Goal: Information Seeking & Learning: Learn about a topic

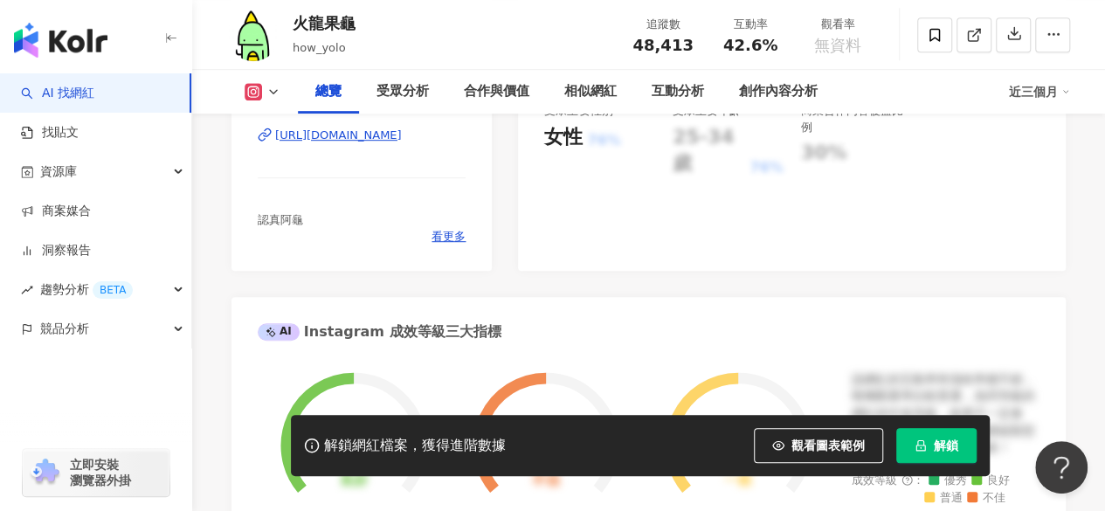
scroll to position [262, 0]
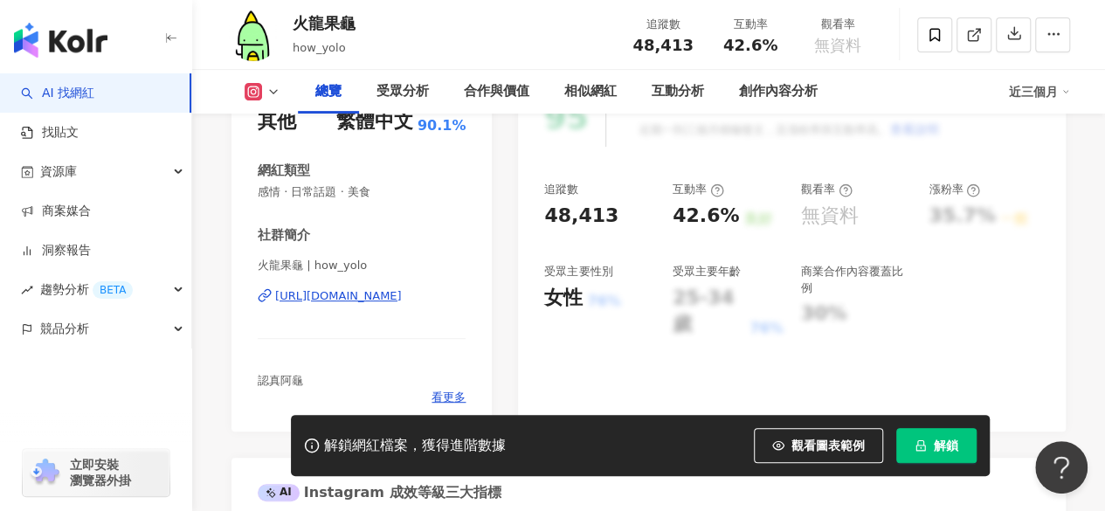
click at [363, 294] on div "https://www.instagram.com/how_yolo/" at bounding box center [338, 296] width 127 height 16
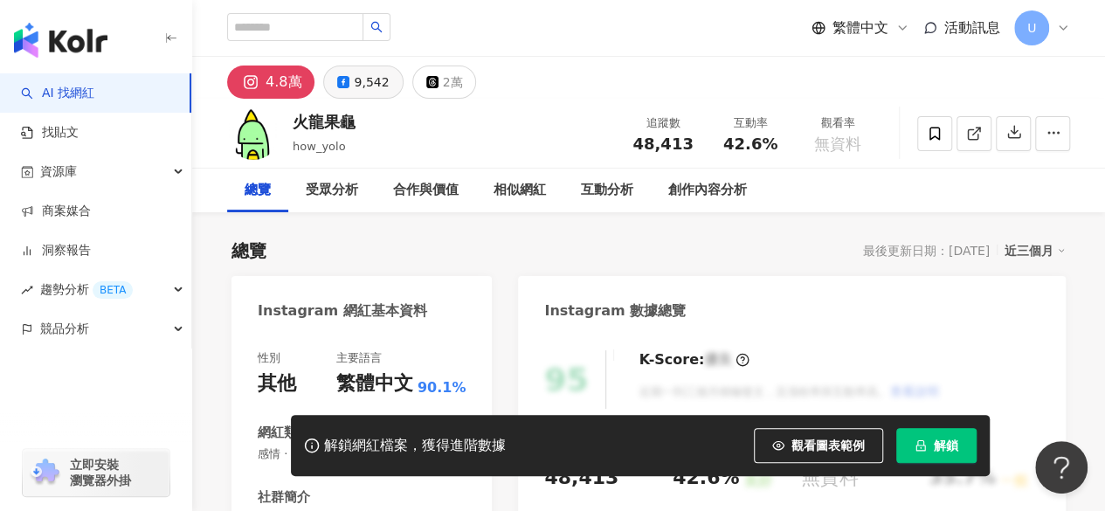
click at [370, 74] on div "9,542" at bounding box center [371, 82] width 35 height 24
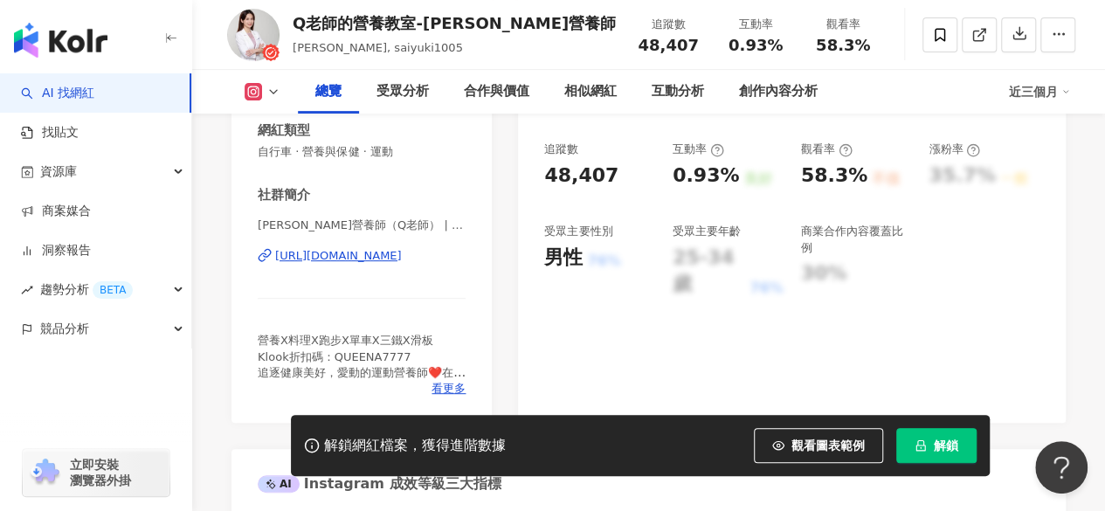
scroll to position [429, 0]
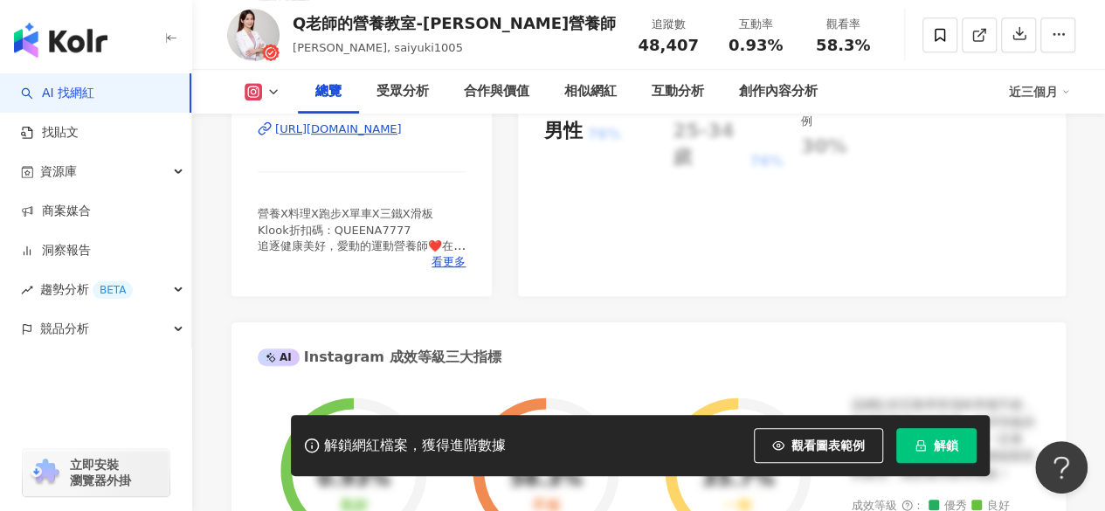
click at [365, 137] on div "https://www.instagram.com/saiyuki1005/" at bounding box center [338, 129] width 127 height 16
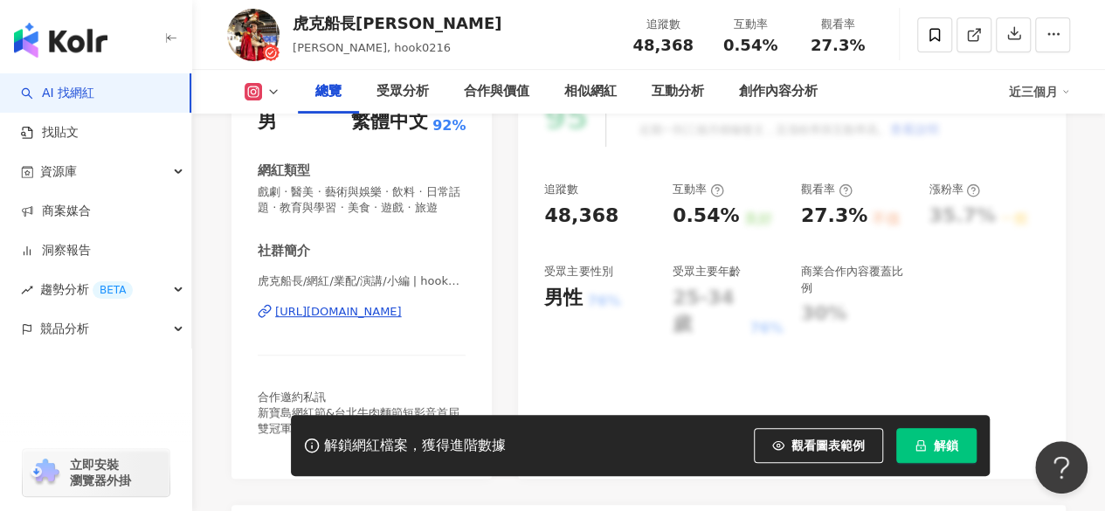
scroll to position [262, 0]
click at [370, 320] on div "https://www.instagram.com/hook0216/" at bounding box center [338, 312] width 127 height 16
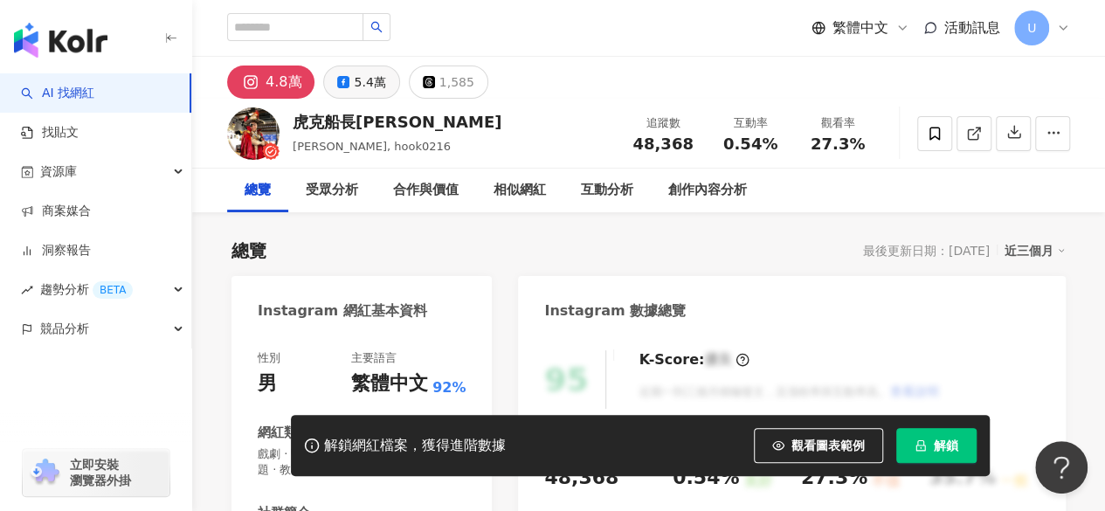
click at [348, 85] on button "5.4萬" at bounding box center [361, 82] width 76 height 33
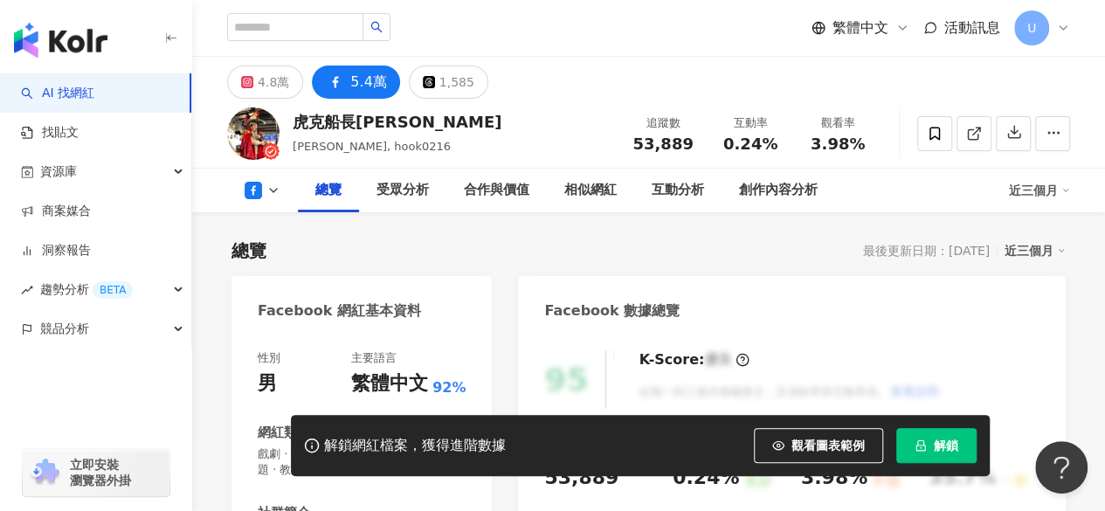
scroll to position [284, 0]
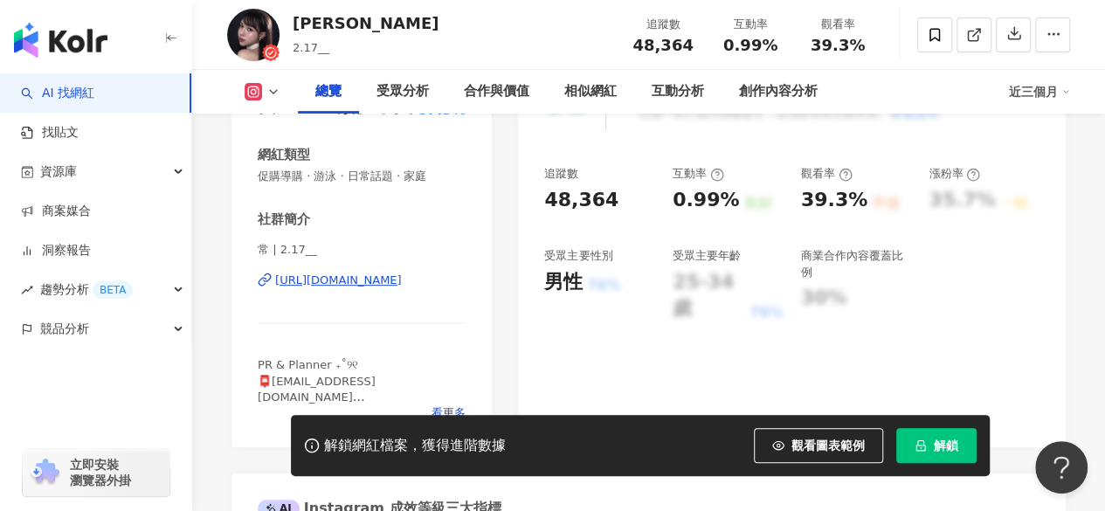
scroll to position [262, 0]
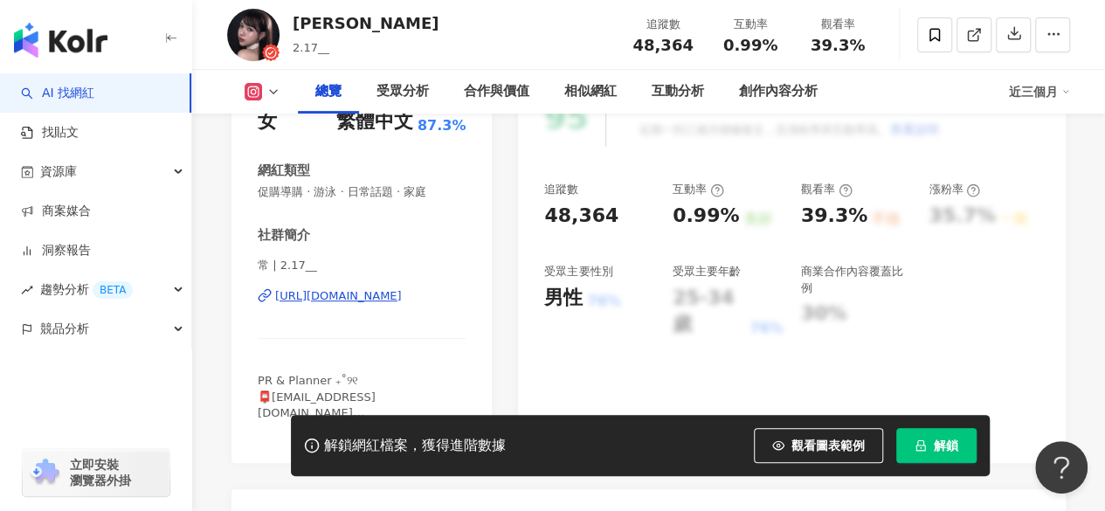
click at [328, 291] on div "https://www.instagram.com/2.17__/" at bounding box center [338, 296] width 127 height 16
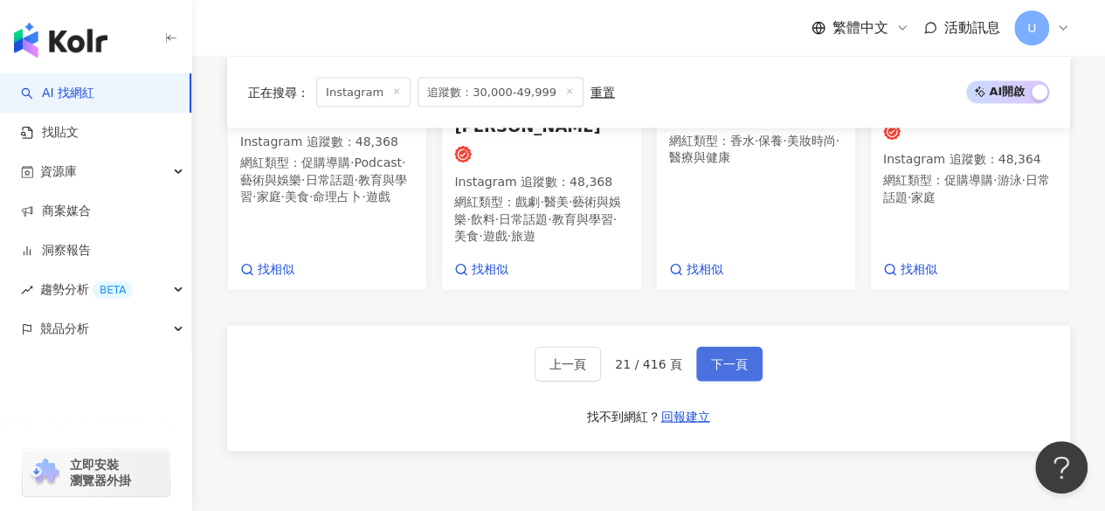
click at [732, 347] on button "下一頁" at bounding box center [729, 364] width 66 height 35
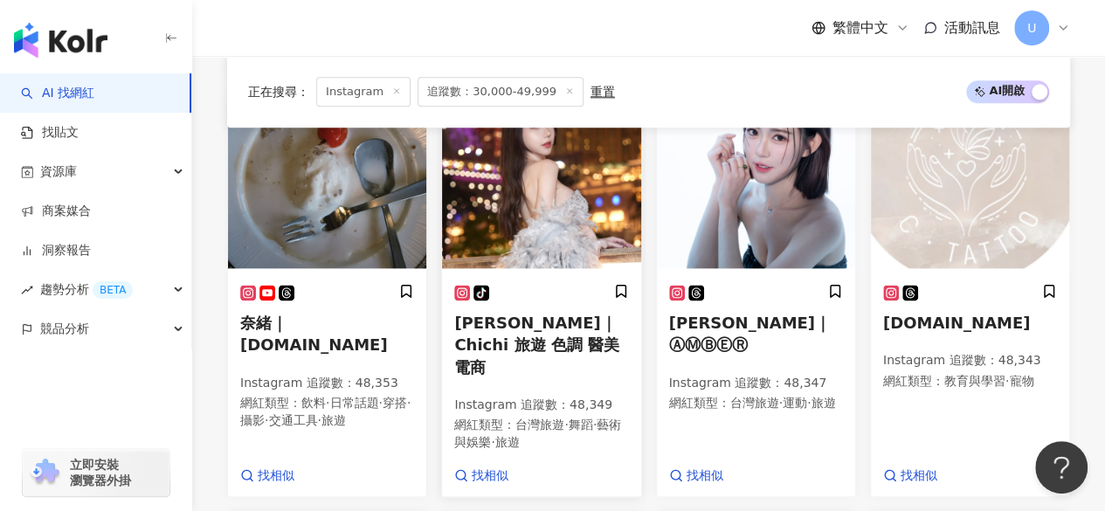
scroll to position [1040, 0]
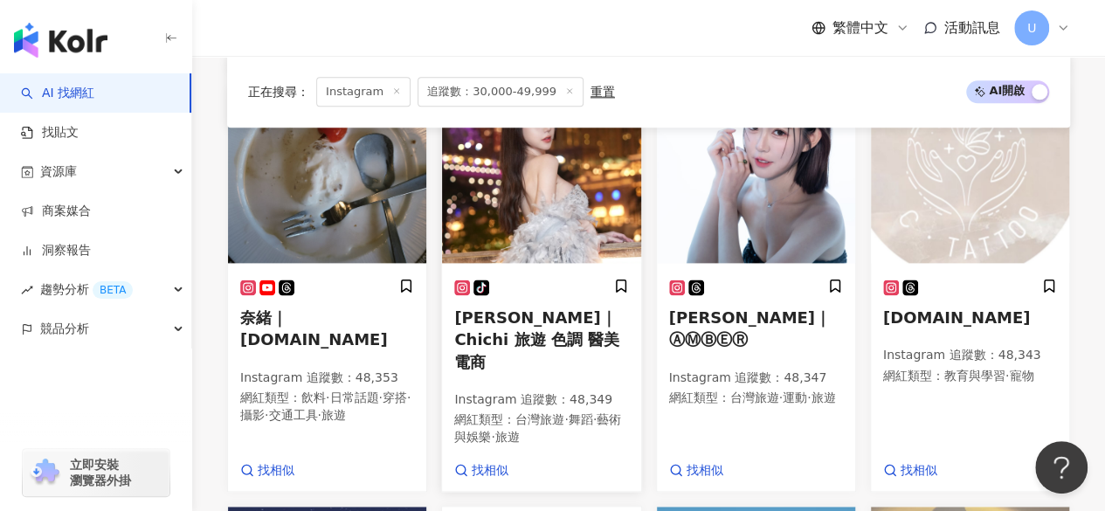
click at [496, 188] on img at bounding box center [541, 175] width 198 height 175
click at [731, 263] on img at bounding box center [756, 175] width 198 height 175
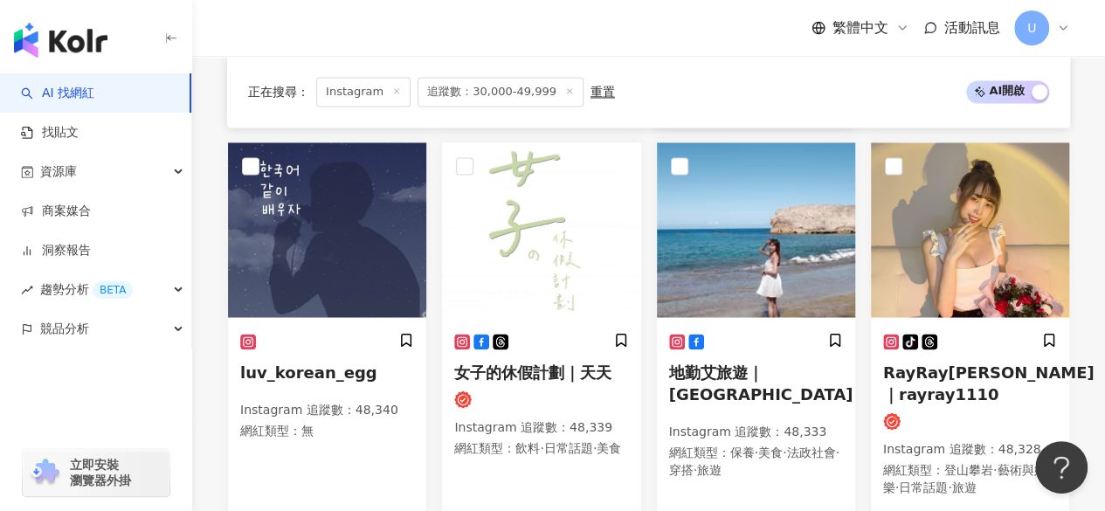
scroll to position [1408, 0]
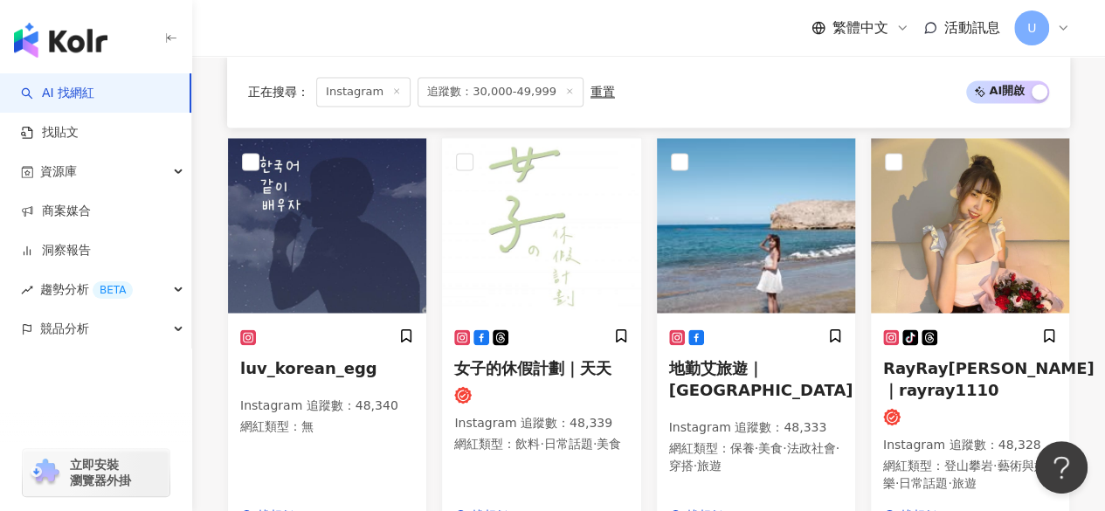
click at [552, 212] on img at bounding box center [541, 225] width 198 height 175
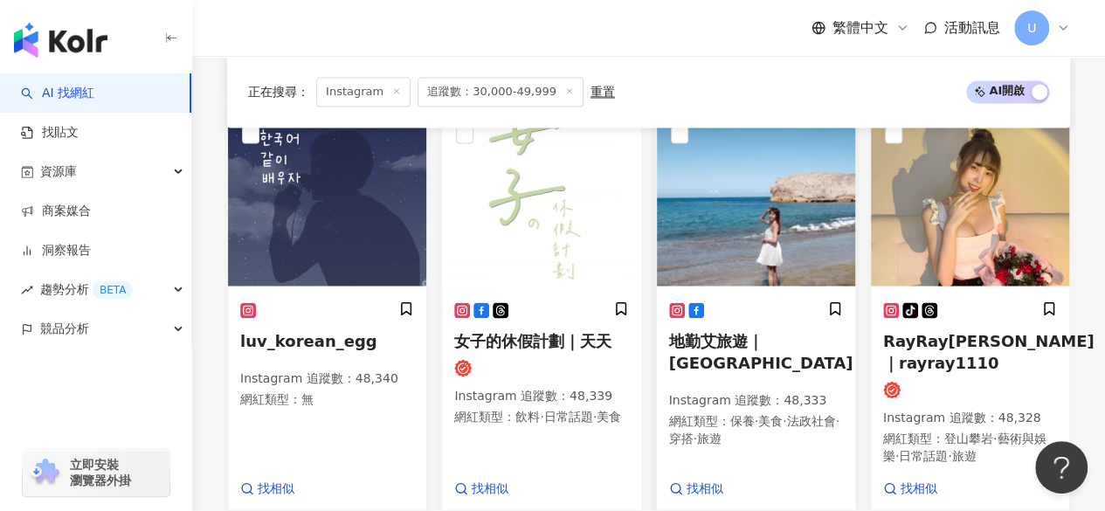
click at [727, 189] on img at bounding box center [756, 198] width 198 height 175
click at [999, 207] on img at bounding box center [970, 198] width 198 height 175
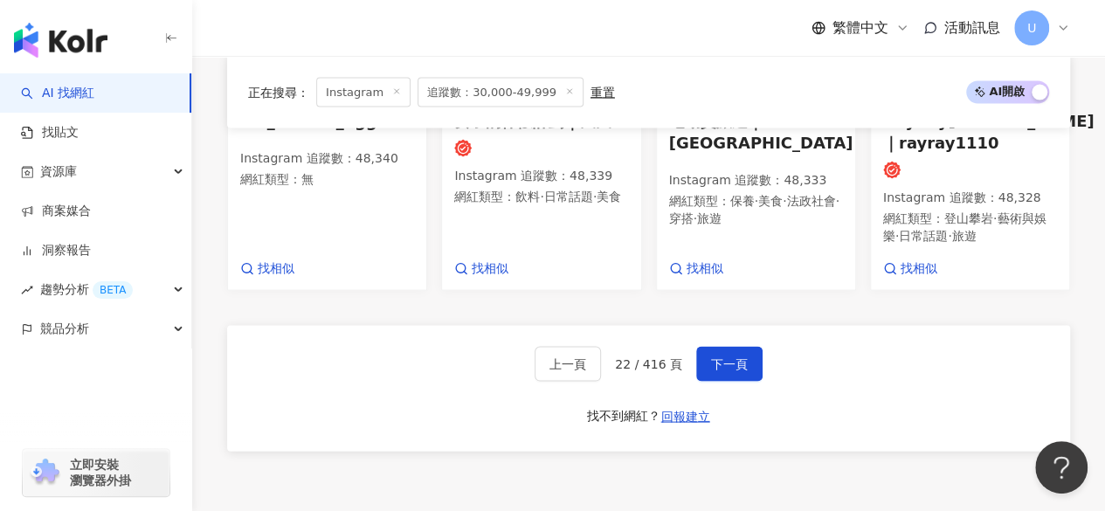
scroll to position [1698, 0]
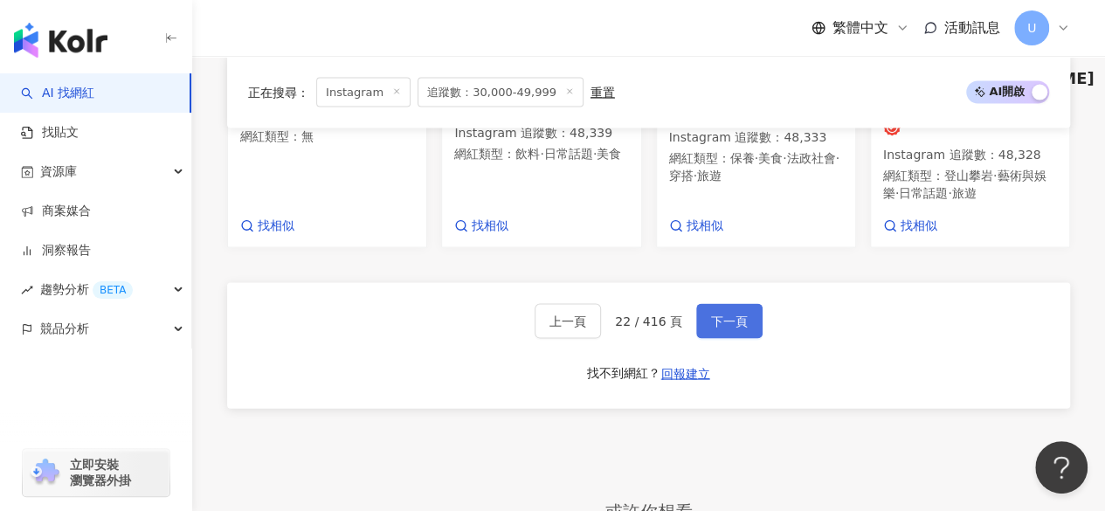
click at [702, 310] on button "下一頁" at bounding box center [729, 321] width 66 height 35
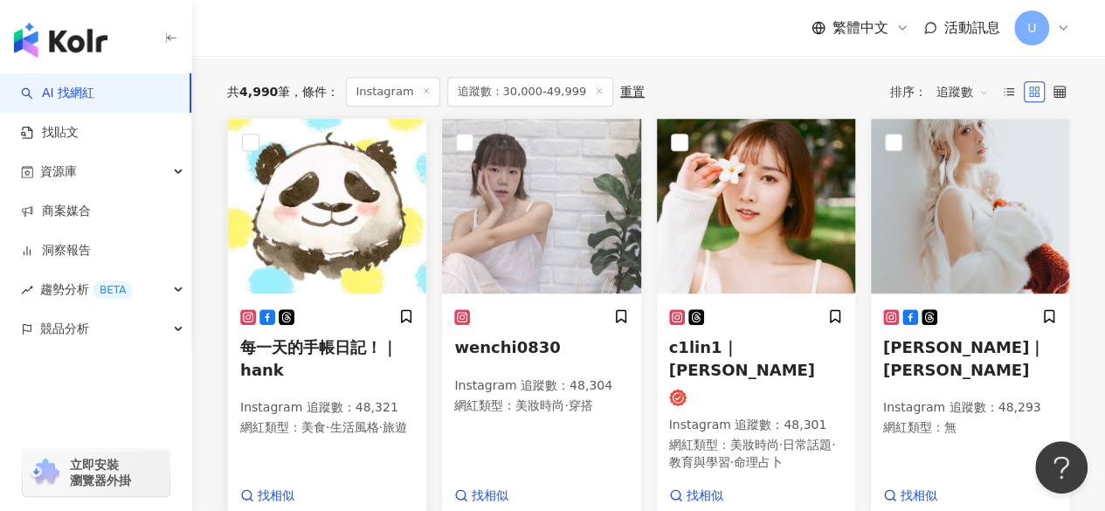
scroll to position [564, 0]
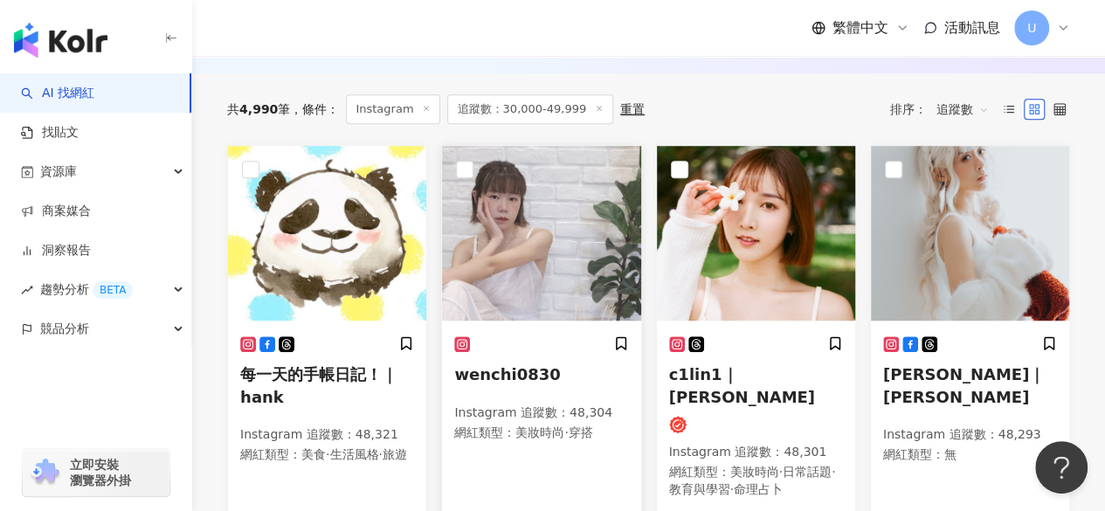
click at [513, 270] on img at bounding box center [541, 233] width 198 height 175
click at [734, 227] on img at bounding box center [756, 233] width 198 height 175
click at [952, 238] on img at bounding box center [970, 233] width 198 height 175
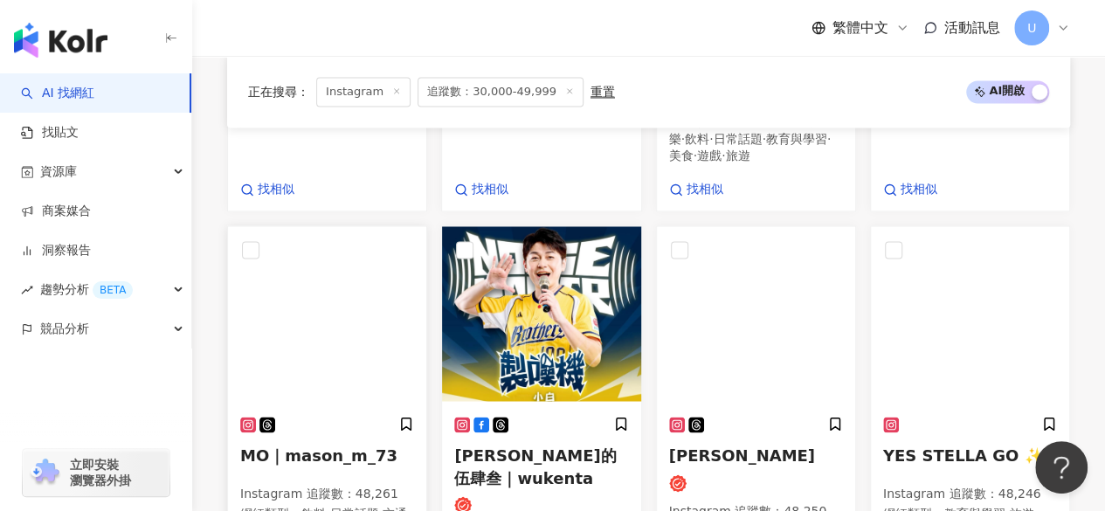
scroll to position [1438, 0]
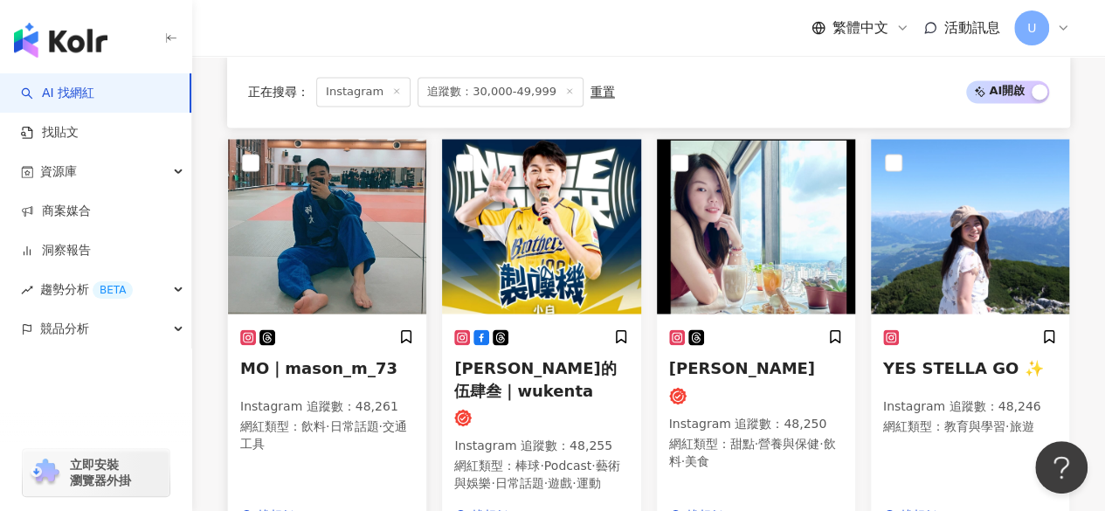
click at [286, 212] on img at bounding box center [327, 226] width 198 height 175
click at [771, 203] on img at bounding box center [756, 226] width 198 height 175
click at [954, 184] on img at bounding box center [970, 226] width 198 height 175
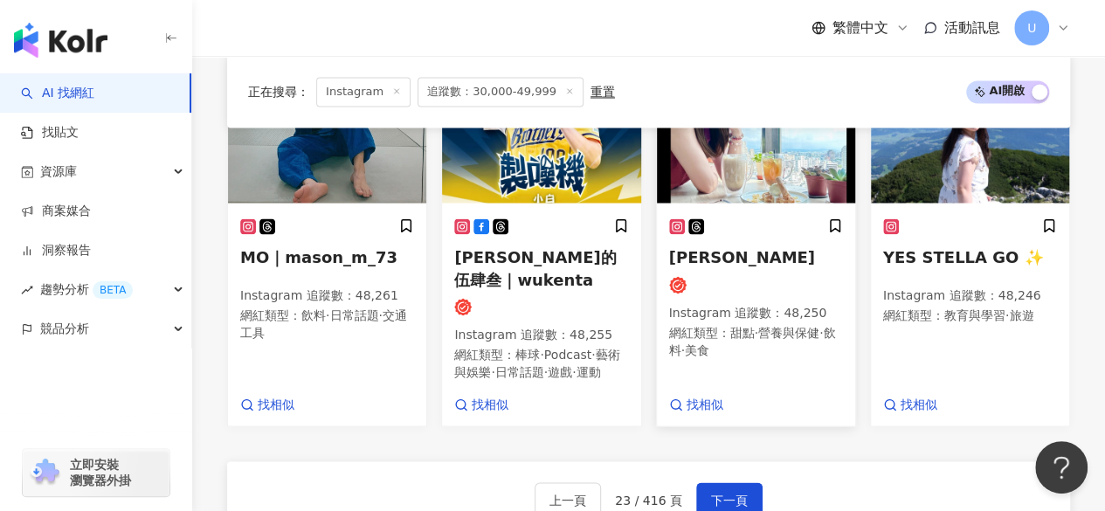
scroll to position [1613, 0]
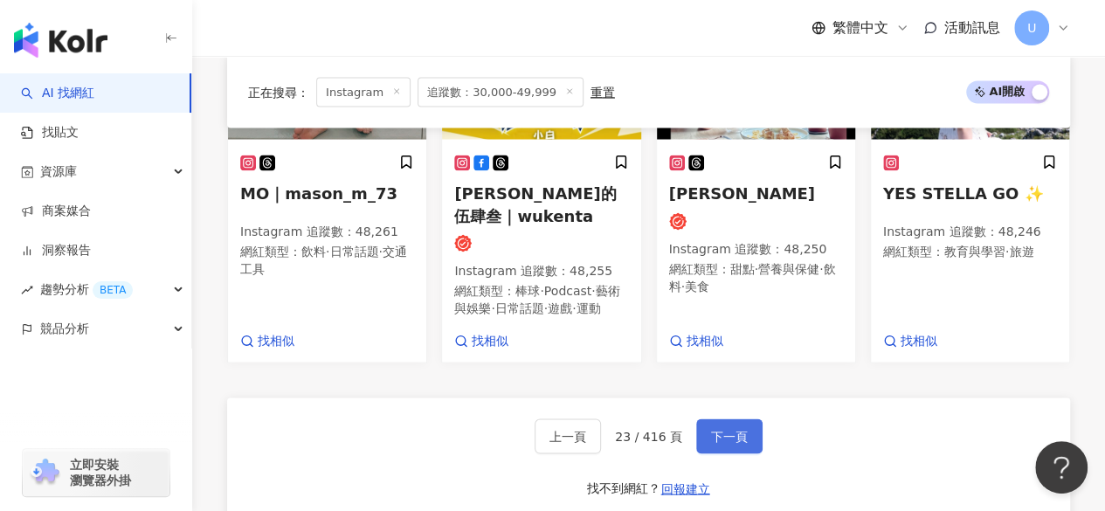
click at [712, 429] on span "下一頁" at bounding box center [729, 436] width 37 height 14
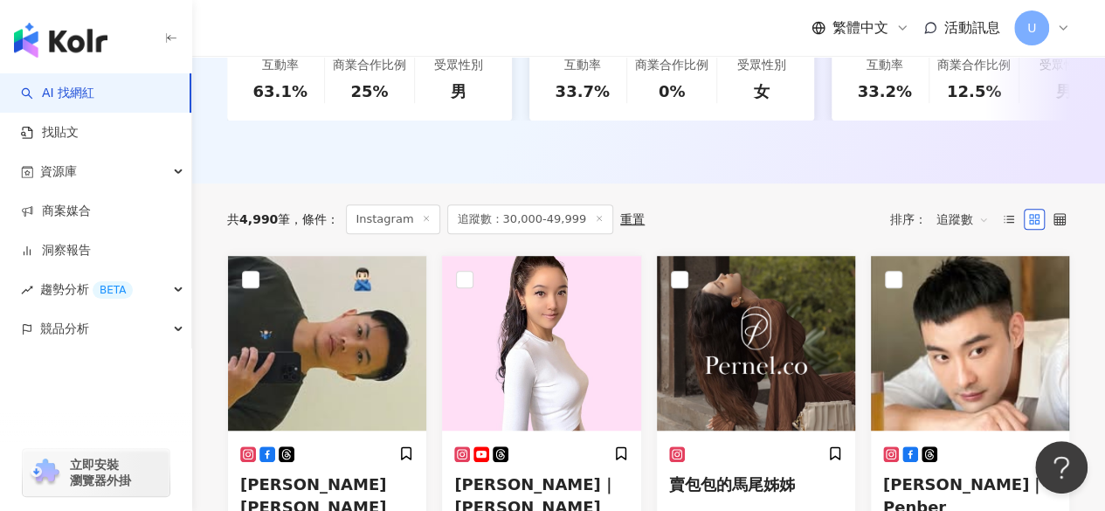
scroll to position [629, 0]
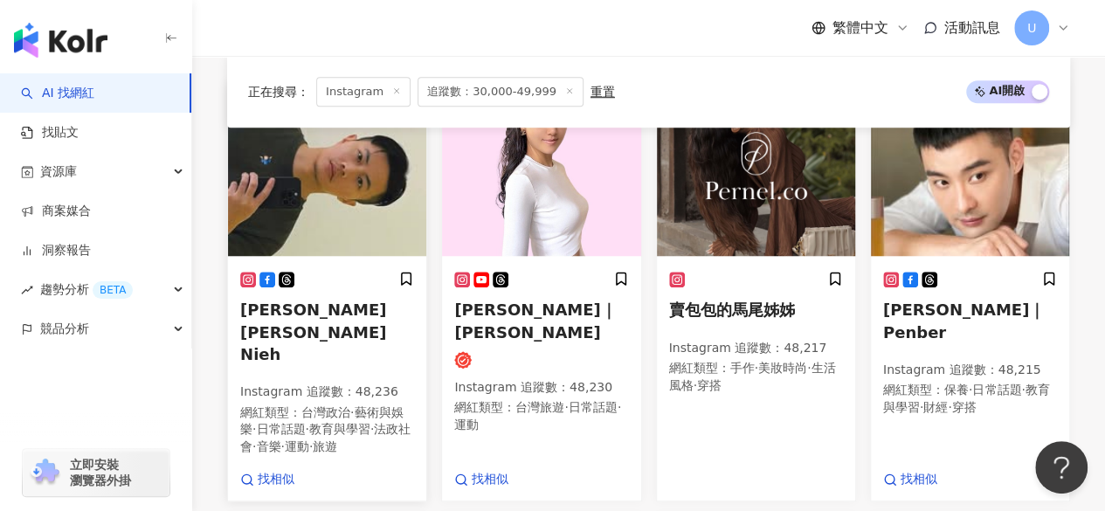
click at [359, 218] on img at bounding box center [327, 168] width 198 height 175
click at [536, 211] on img at bounding box center [541, 168] width 198 height 175
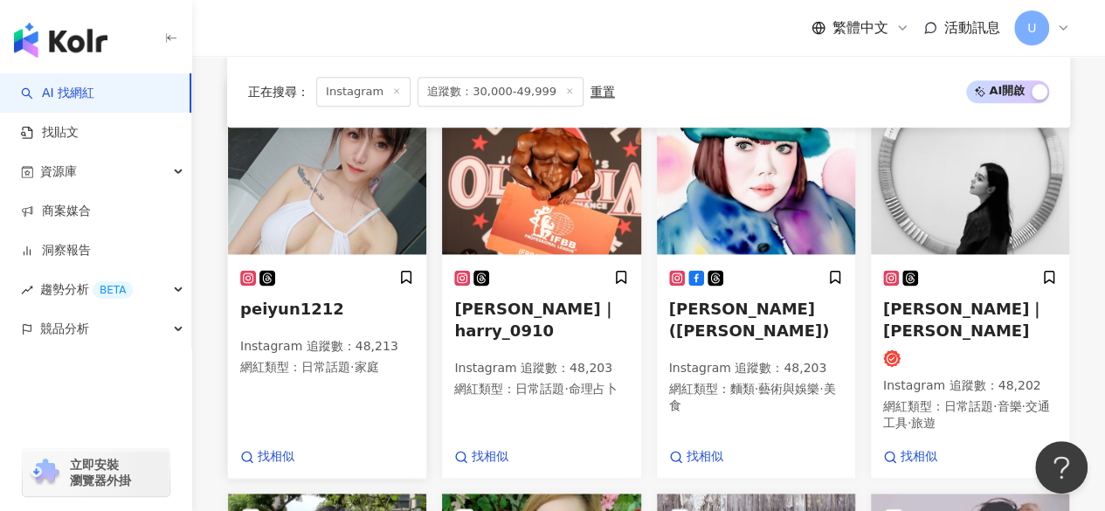
click at [363, 197] on img at bounding box center [327, 167] width 198 height 175
click at [916, 207] on img at bounding box center [970, 167] width 198 height 175
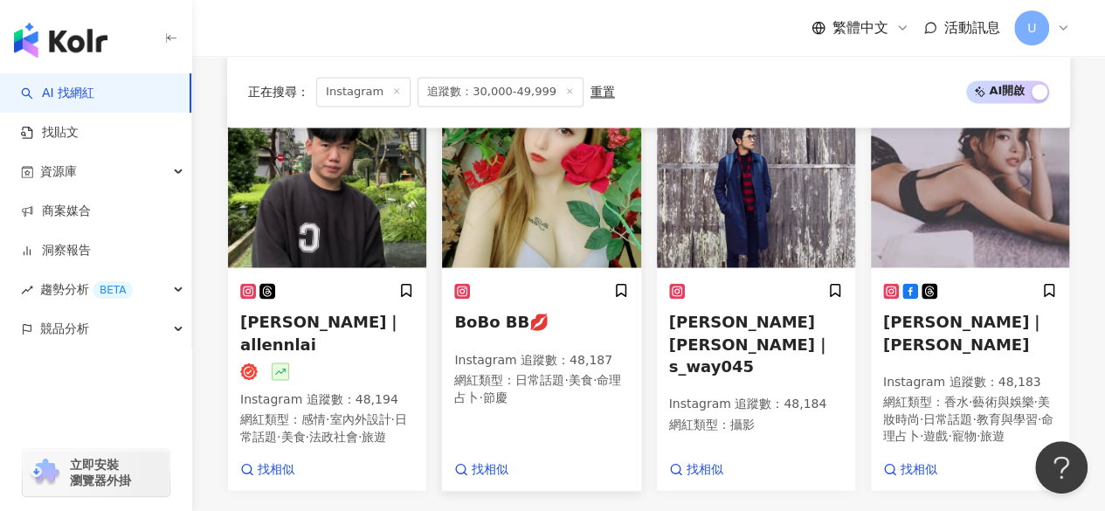
scroll to position [1503, 0]
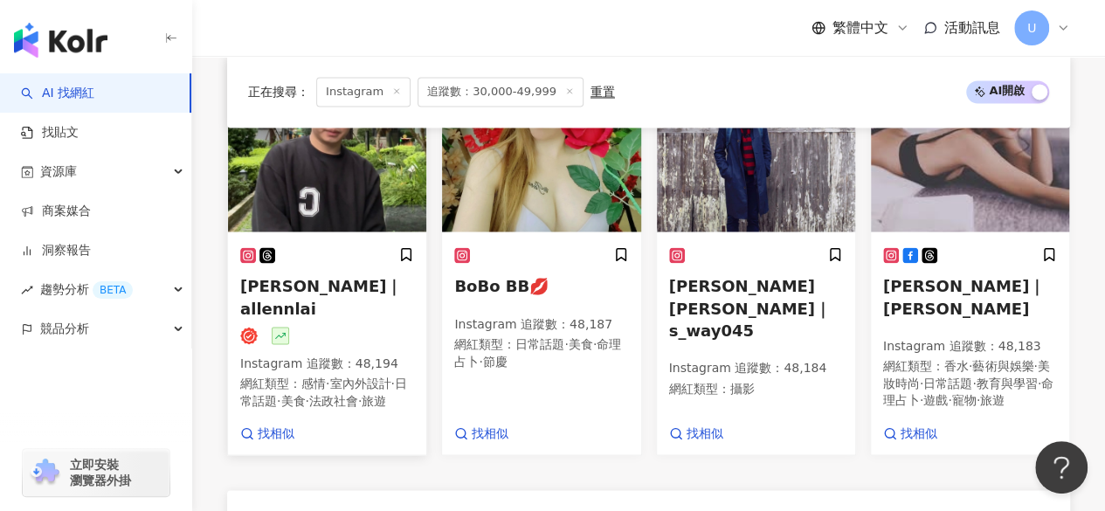
click at [317, 197] on img at bounding box center [327, 144] width 198 height 175
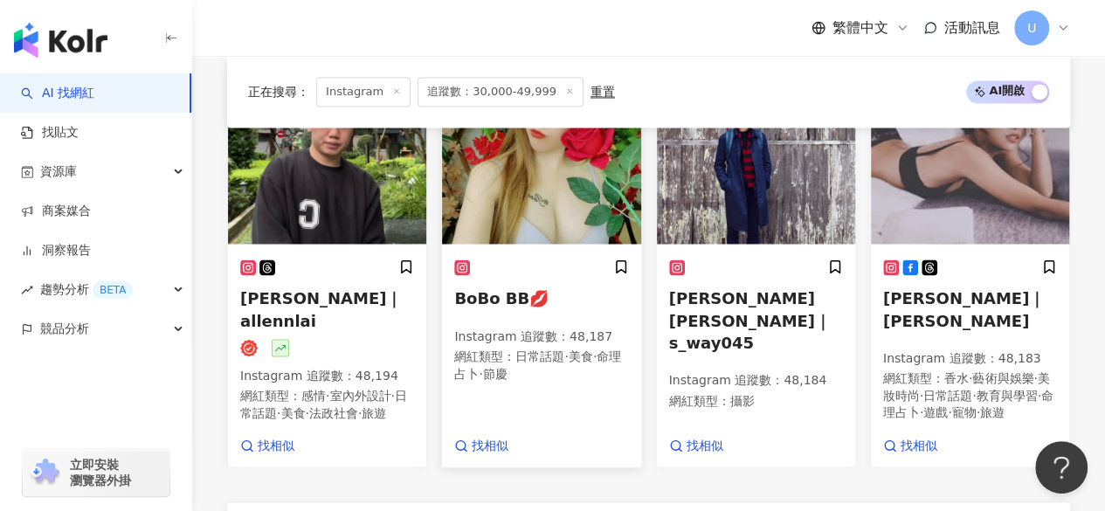
scroll to position [1415, 0]
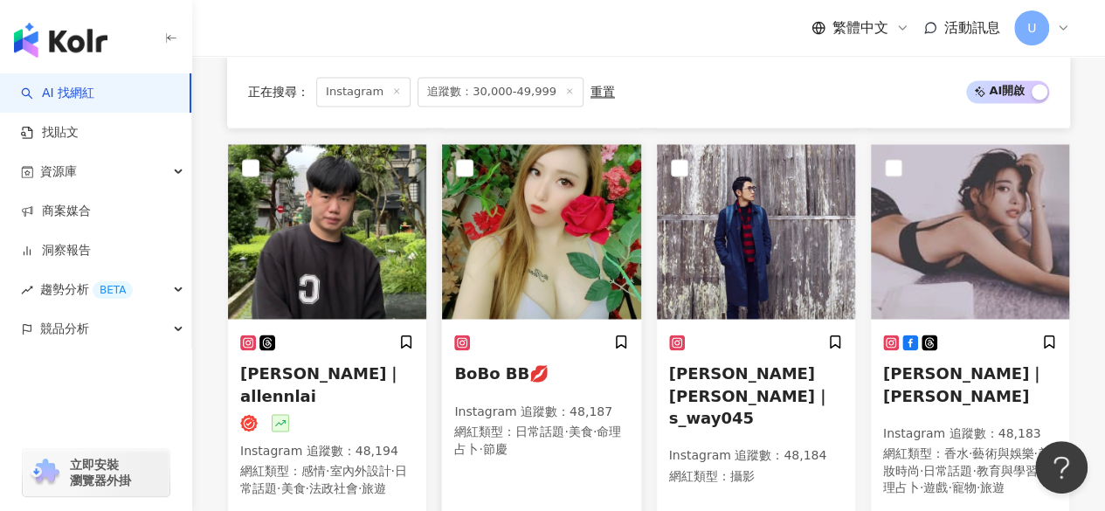
click at [530, 196] on img at bounding box center [541, 231] width 198 height 175
click at [921, 223] on img at bounding box center [970, 231] width 198 height 175
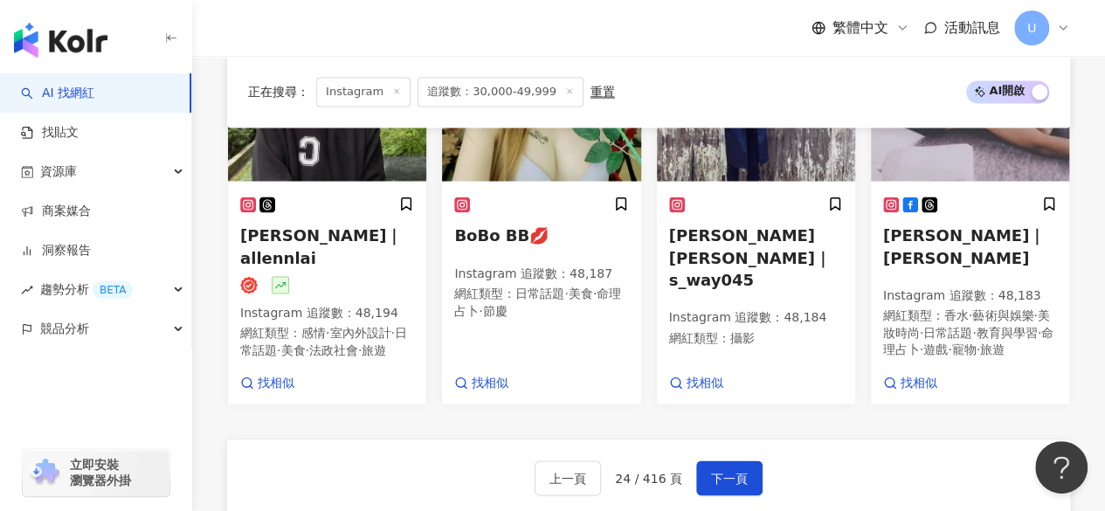
scroll to position [1677, 0]
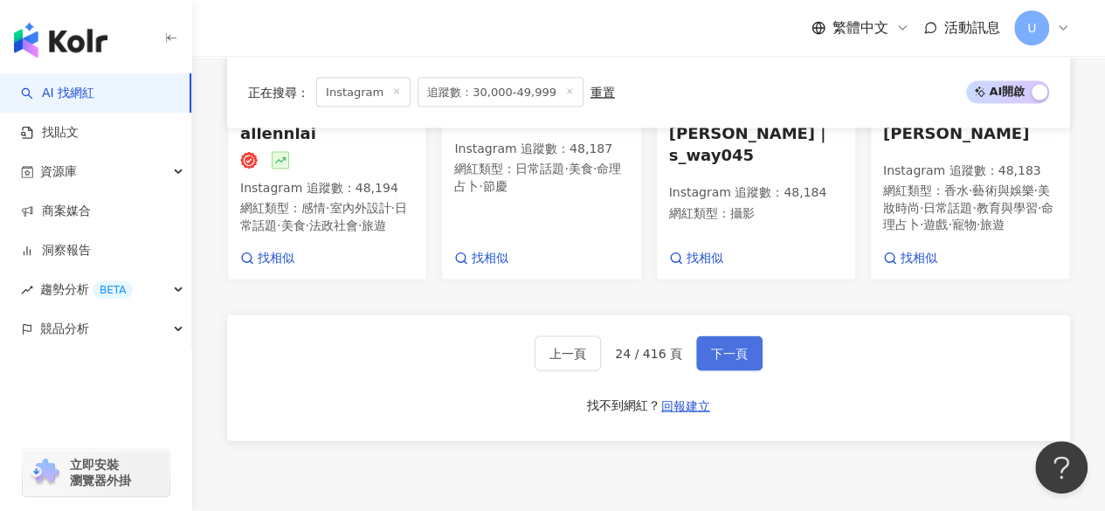
click at [730, 347] on span "下一頁" at bounding box center [729, 354] width 37 height 14
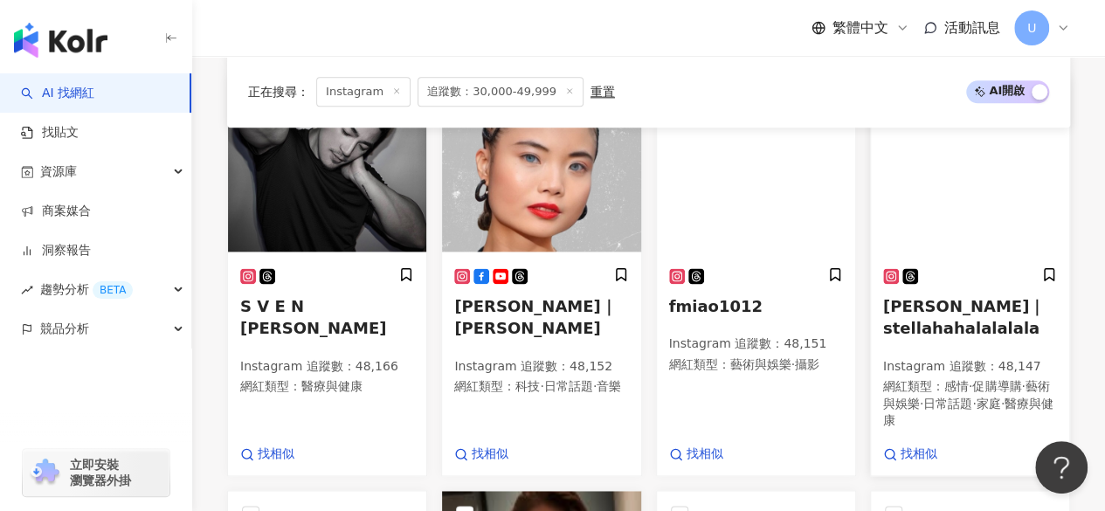
scroll to position [1052, 0]
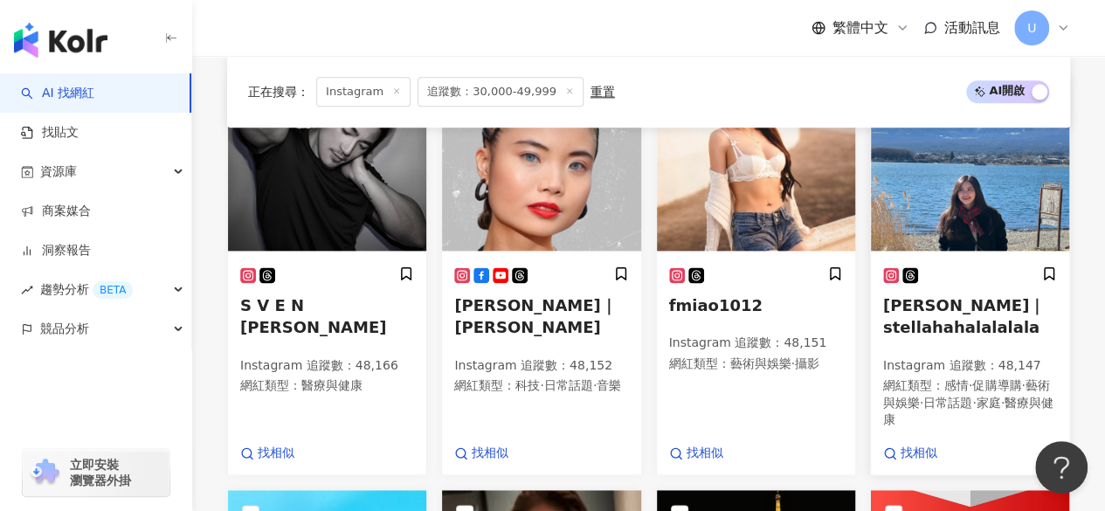
click at [922, 240] on img at bounding box center [970, 163] width 198 height 175
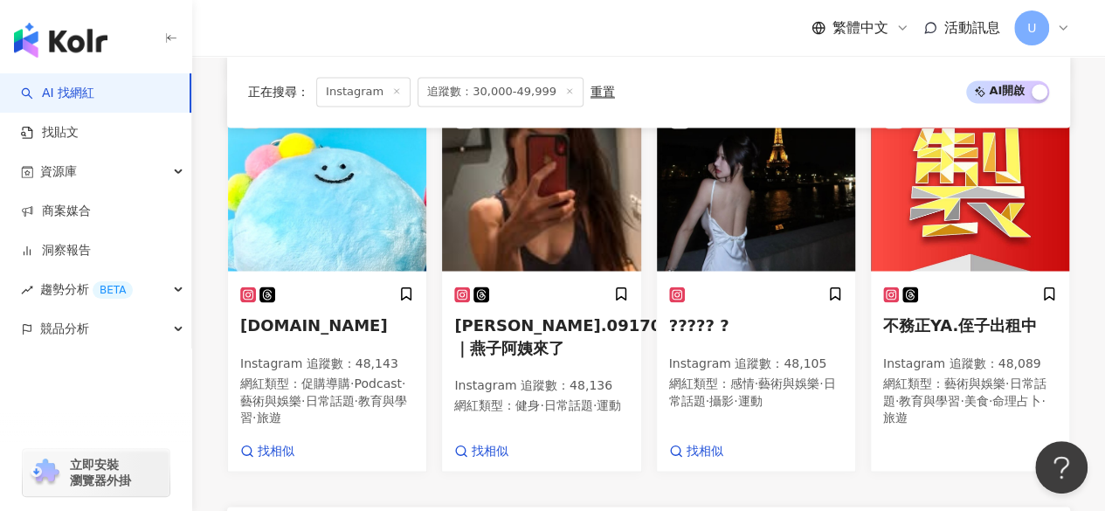
scroll to position [1455, 0]
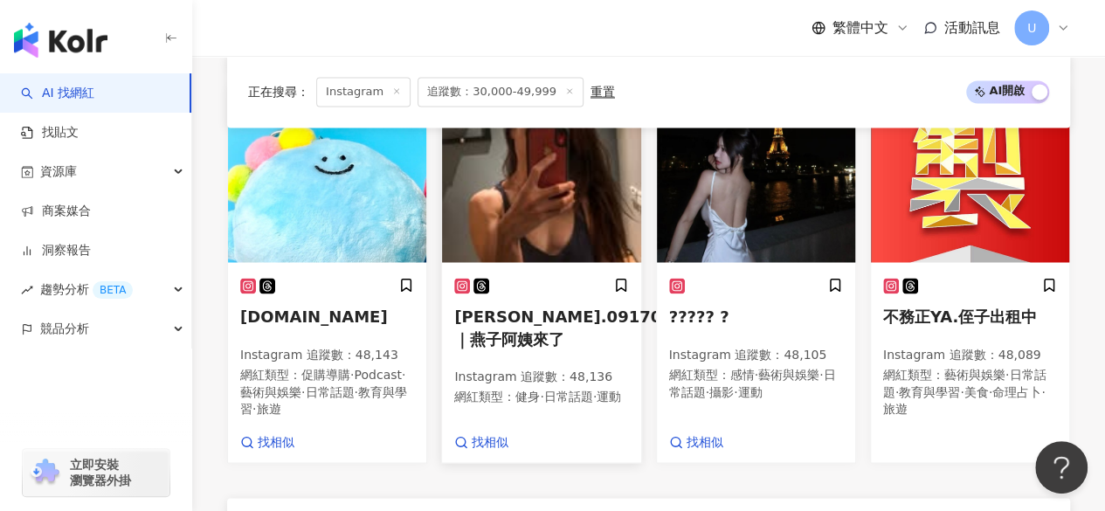
click at [488, 236] on img at bounding box center [541, 174] width 198 height 175
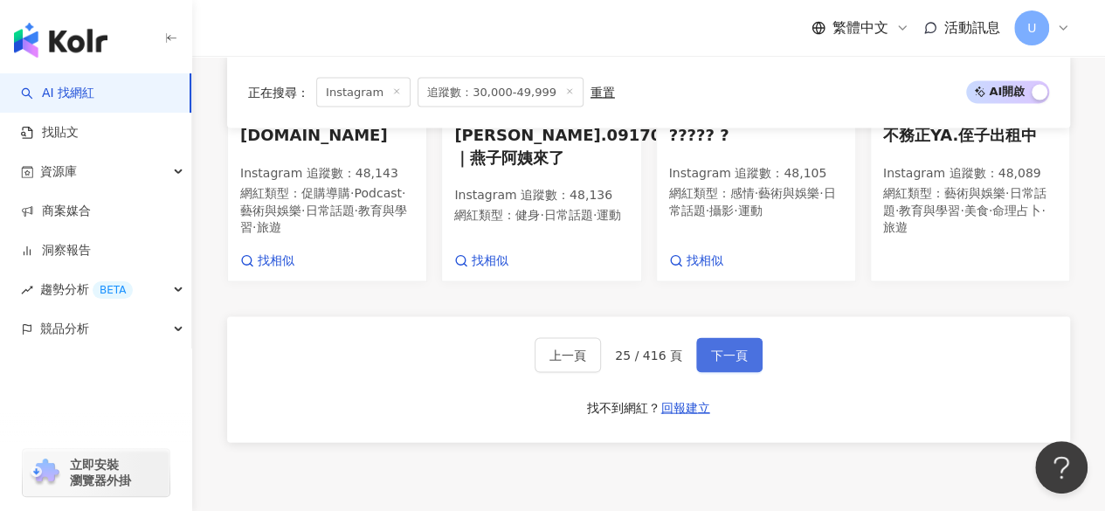
scroll to position [1638, 0]
click at [717, 360] on span "下一頁" at bounding box center [729, 353] width 37 height 14
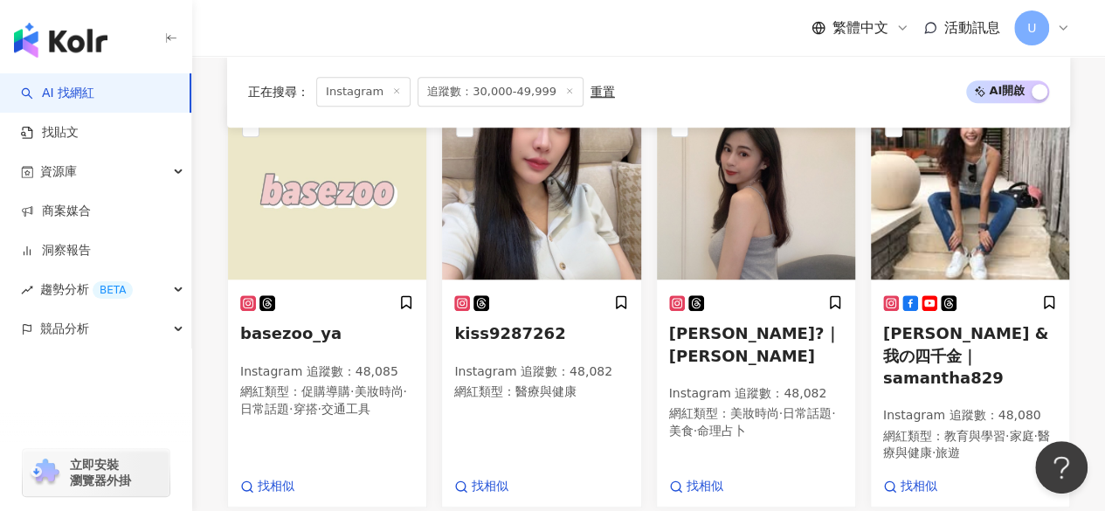
scroll to position [604, 0]
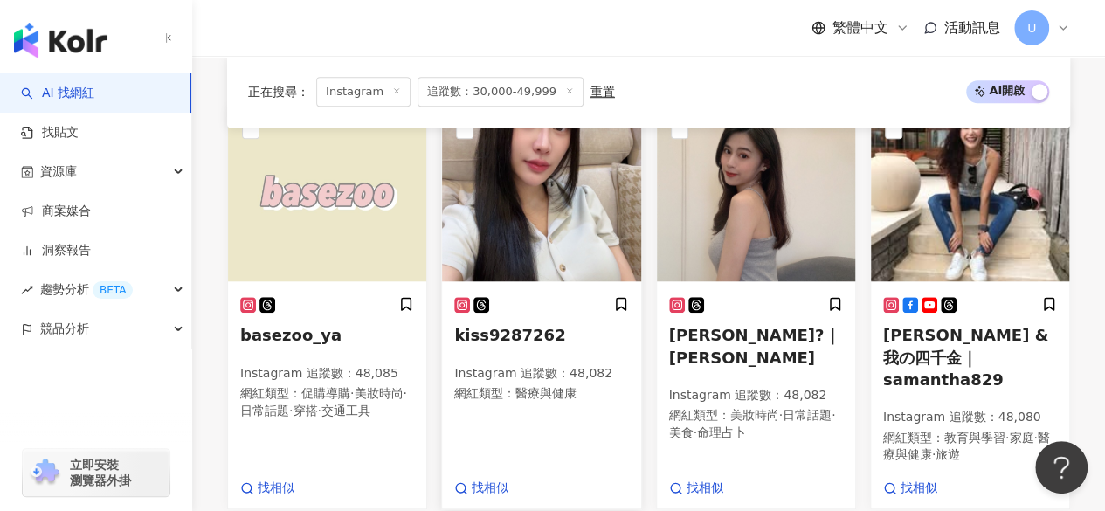
click at [557, 226] on img at bounding box center [541, 194] width 198 height 175
click at [737, 205] on img at bounding box center [756, 194] width 198 height 175
click at [979, 263] on img at bounding box center [970, 194] width 198 height 175
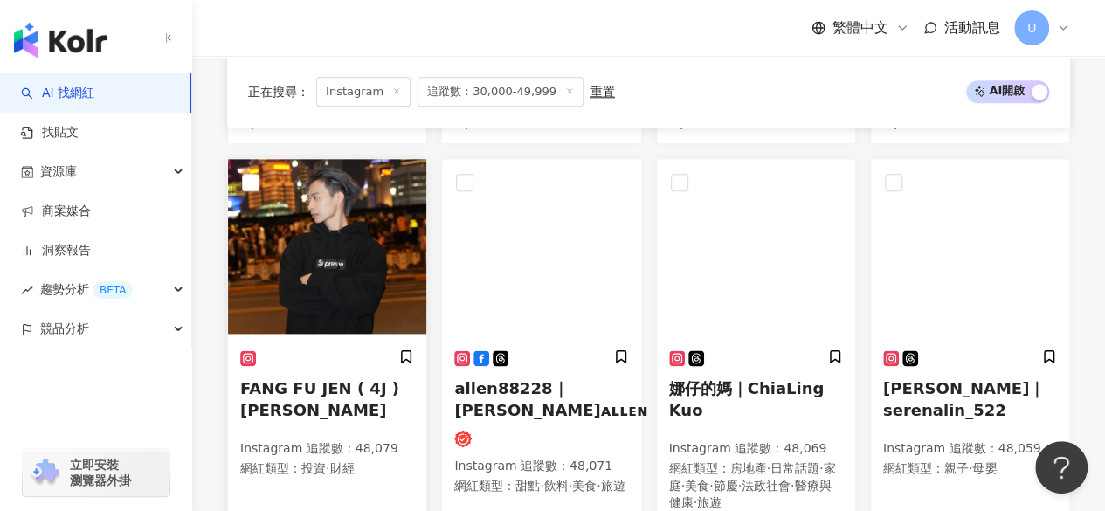
scroll to position [992, 0]
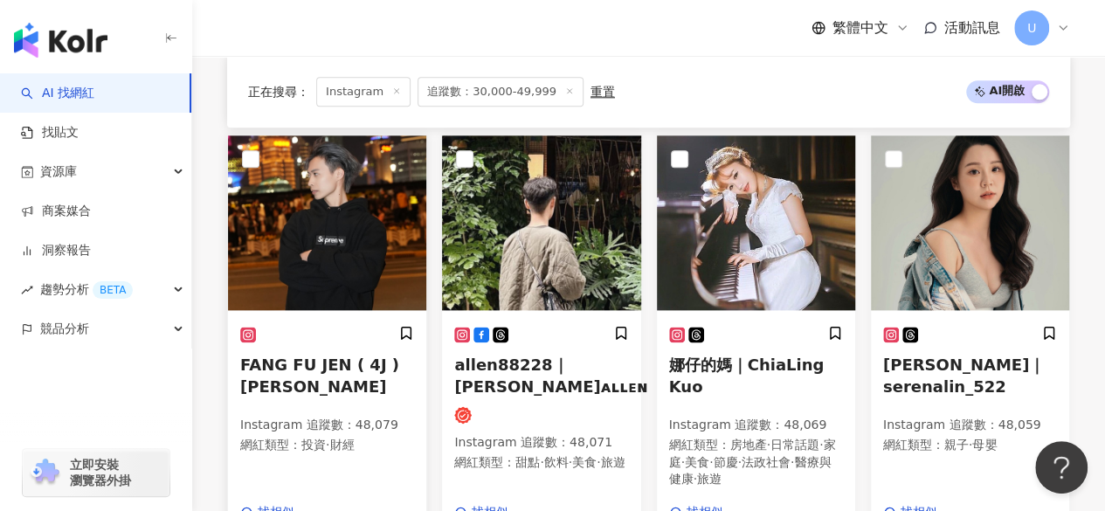
click at [369, 259] on img at bounding box center [327, 222] width 198 height 175
click at [565, 252] on img at bounding box center [541, 222] width 198 height 175
click at [718, 209] on img at bounding box center [756, 222] width 198 height 175
click at [894, 239] on img at bounding box center [970, 222] width 198 height 175
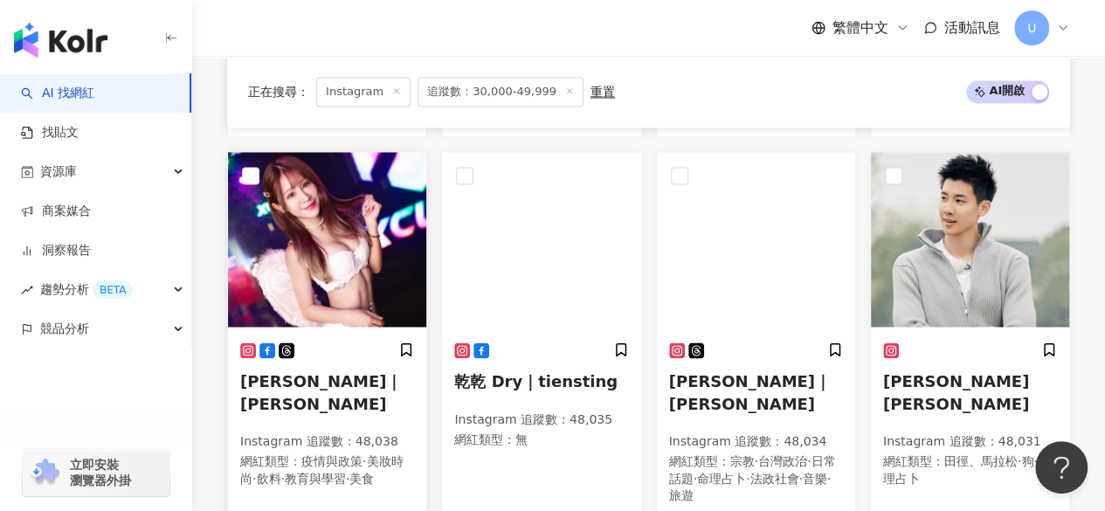
scroll to position [1393, 0]
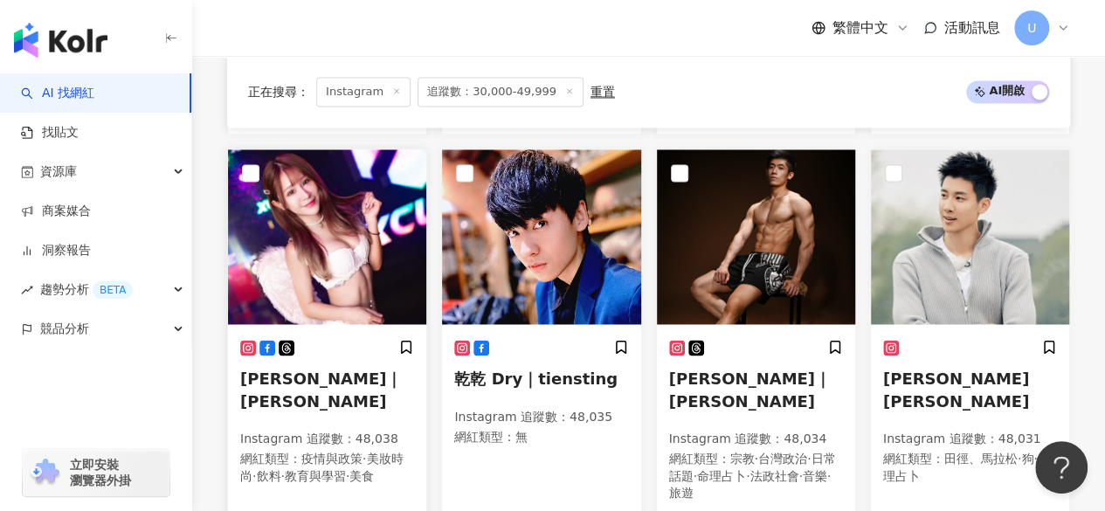
click at [349, 251] on img at bounding box center [327, 236] width 198 height 175
click at [536, 232] on img at bounding box center [541, 236] width 198 height 175
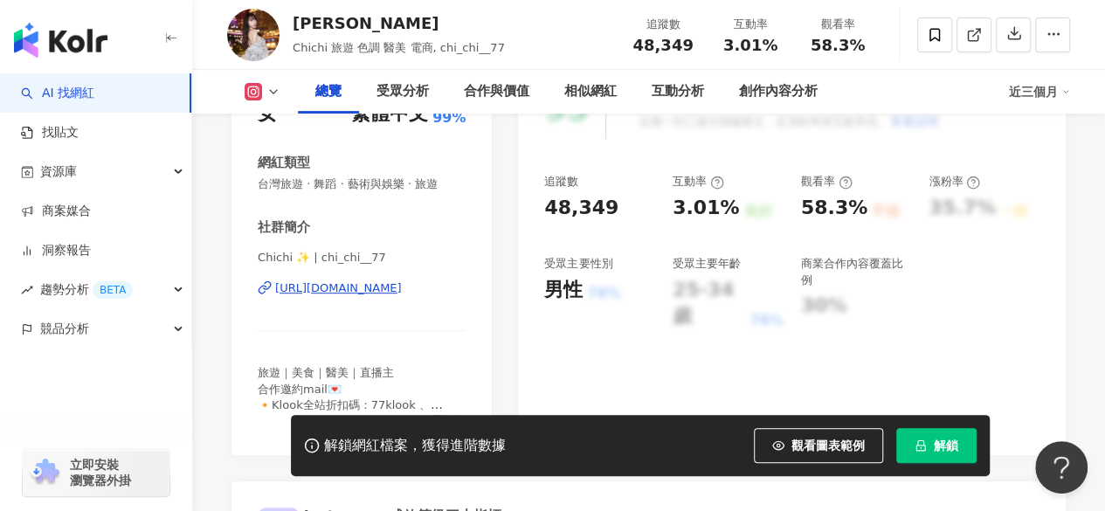
scroll to position [271, 0]
click at [343, 290] on div "[URL][DOMAIN_NAME]" at bounding box center [338, 288] width 127 height 16
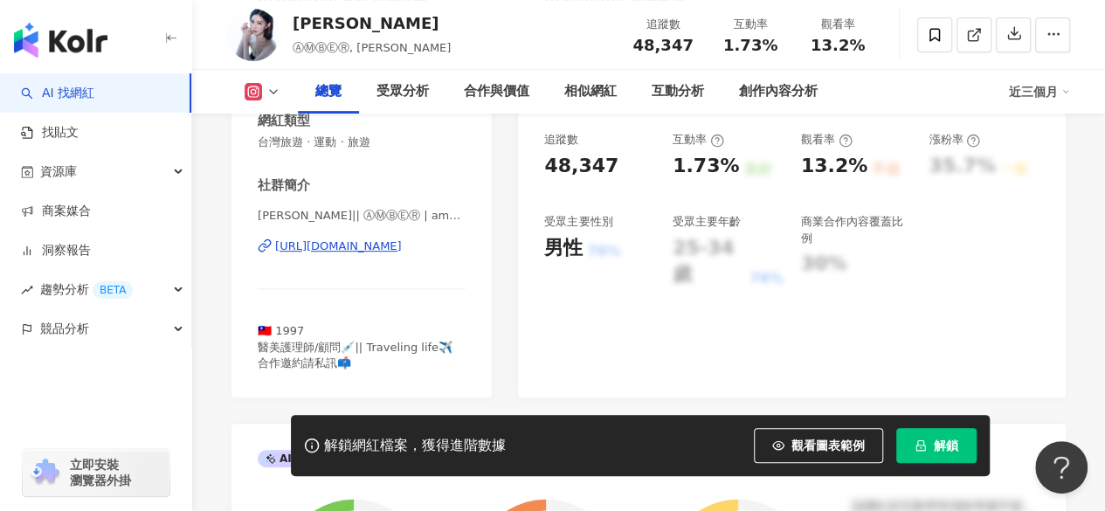
scroll to position [313, 0]
click at [359, 250] on div "https://www.instagram.com/amber___tan/" at bounding box center [338, 246] width 127 height 16
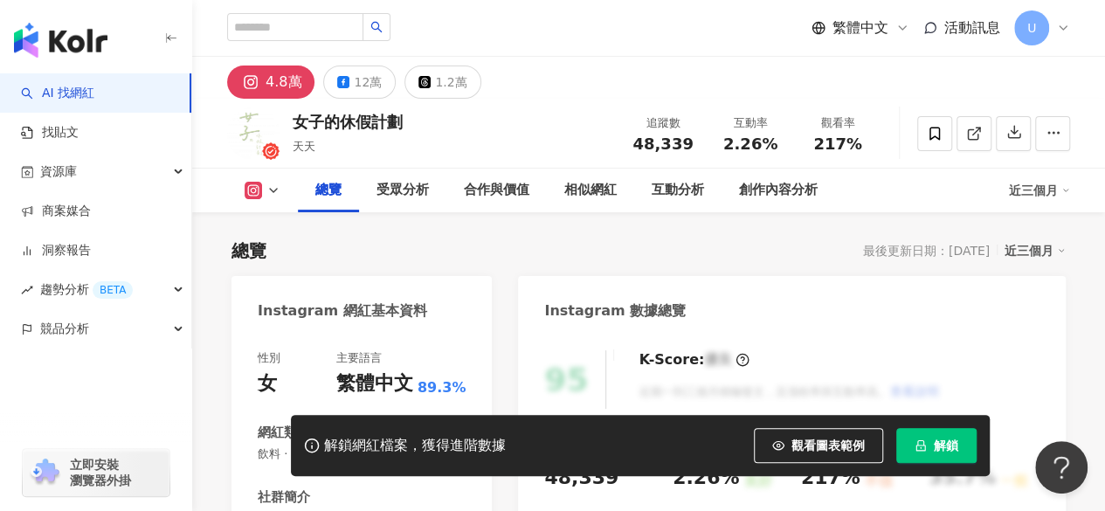
scroll to position [280, 0]
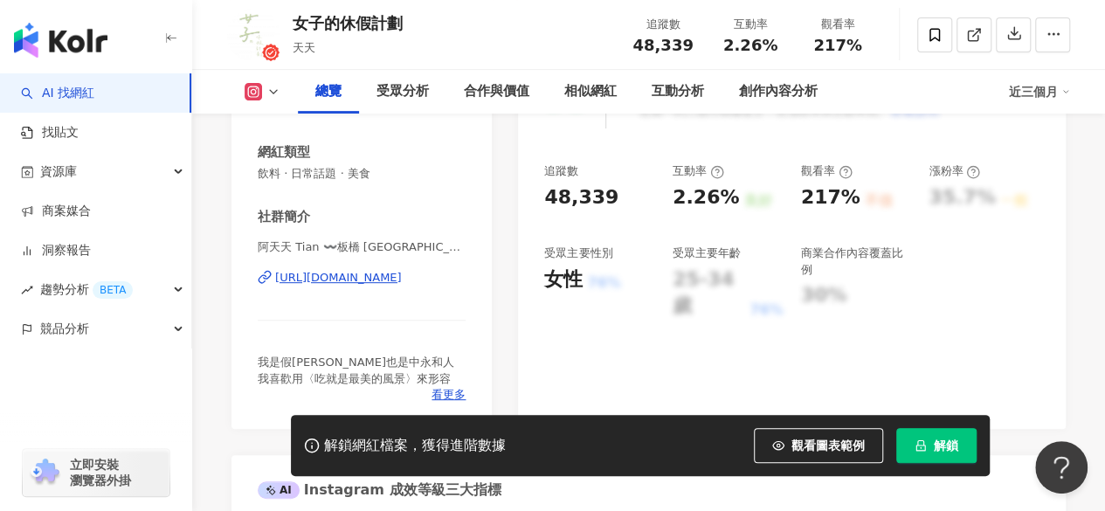
click at [372, 281] on div "https://www.instagram.com/tian_skylove/" at bounding box center [338, 278] width 127 height 16
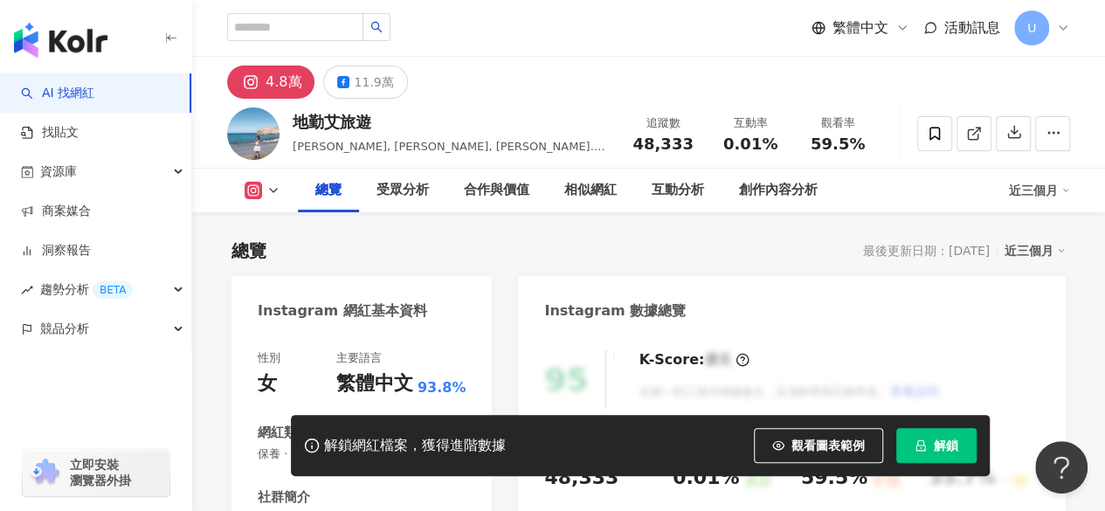
scroll to position [349, 0]
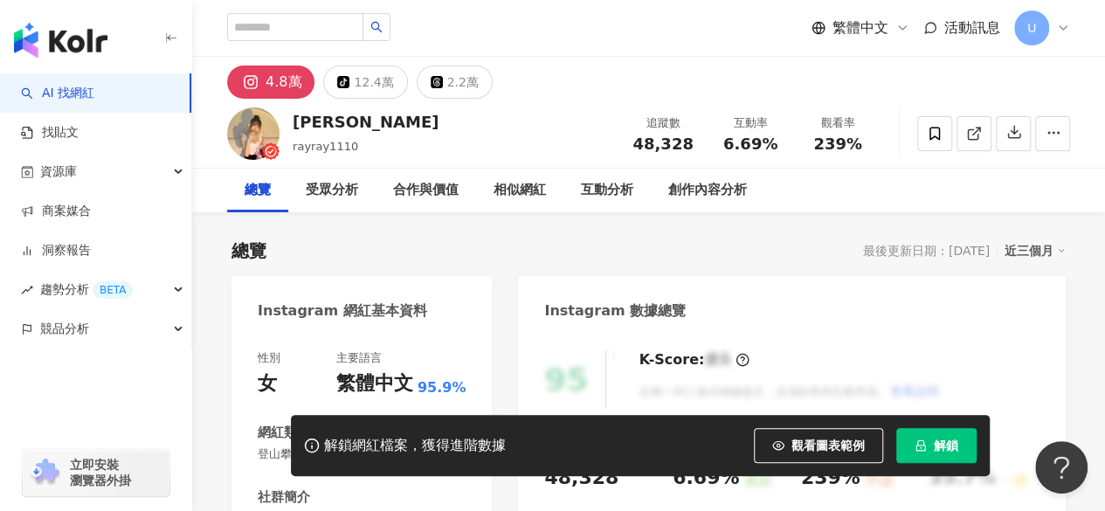
scroll to position [262, 0]
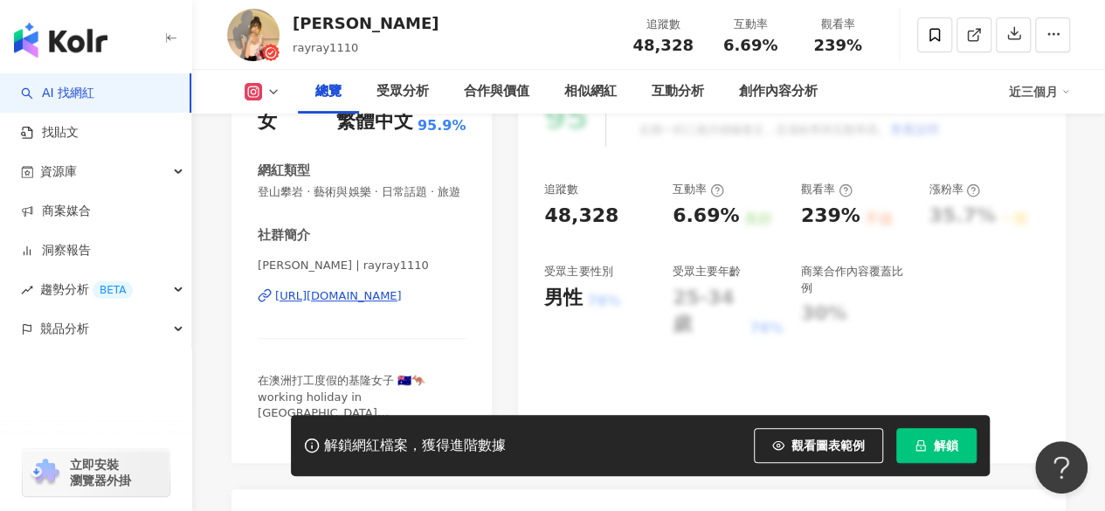
click at [377, 304] on div "[URL][DOMAIN_NAME]" at bounding box center [338, 296] width 127 height 16
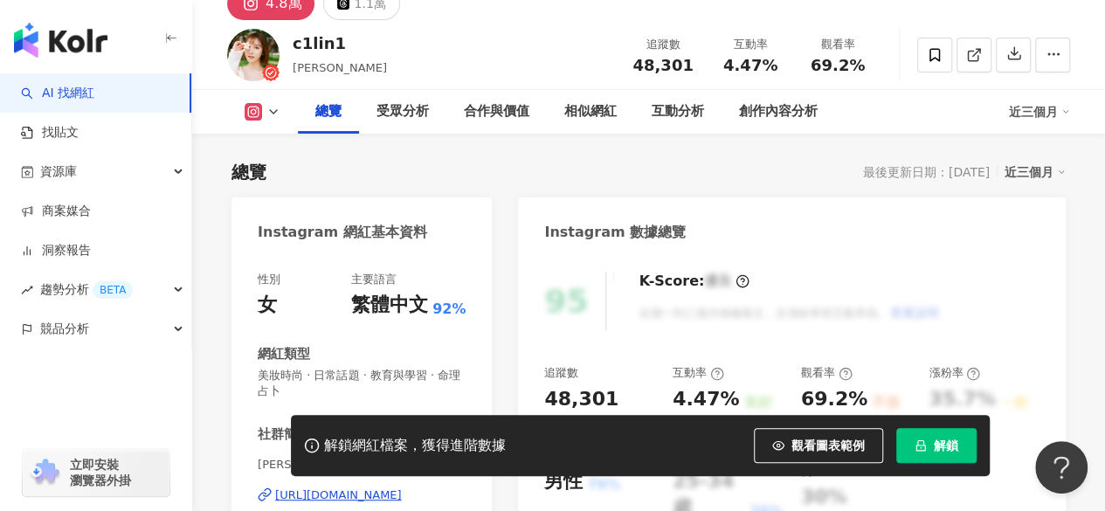
scroll to position [262, 0]
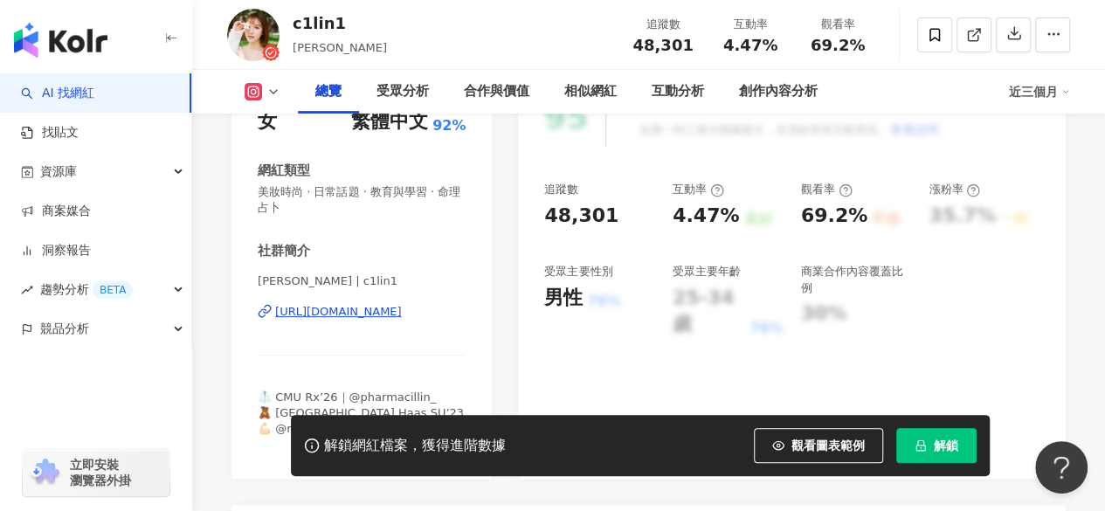
click at [363, 312] on div "[URL][DOMAIN_NAME]" at bounding box center [338, 312] width 127 height 16
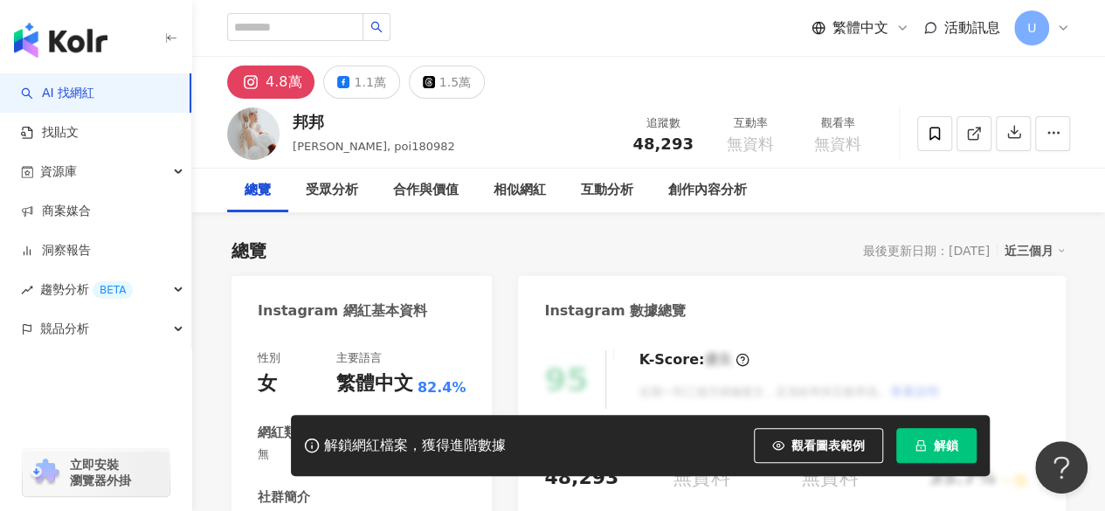
scroll to position [262, 0]
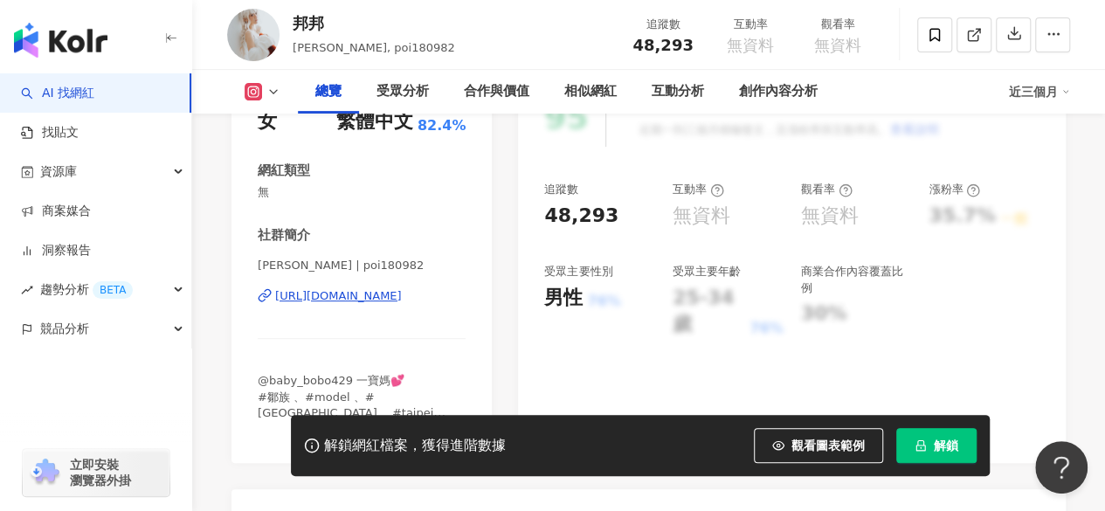
click at [367, 298] on div "https://www.instagram.com/poi180982/" at bounding box center [338, 296] width 127 height 16
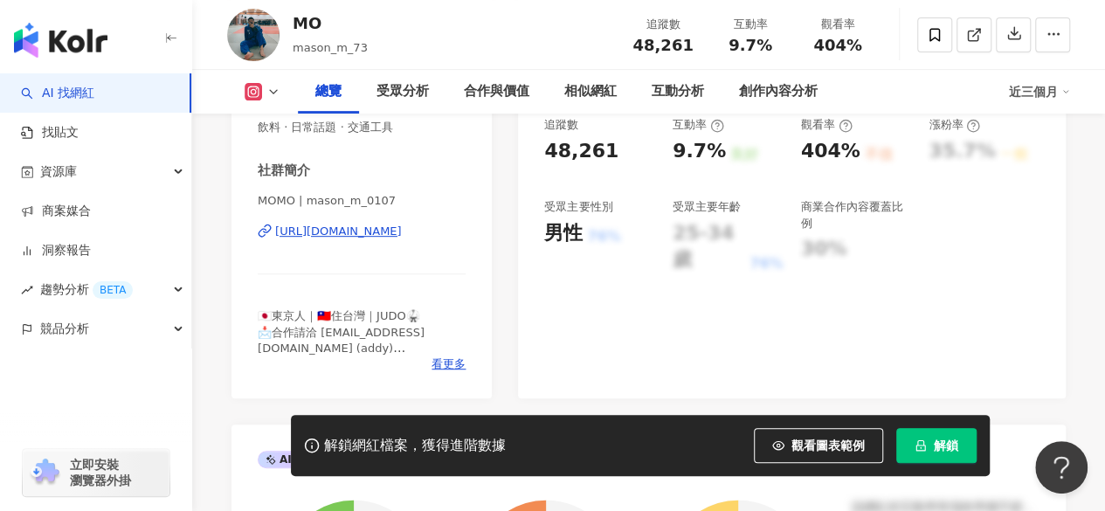
scroll to position [349, 0]
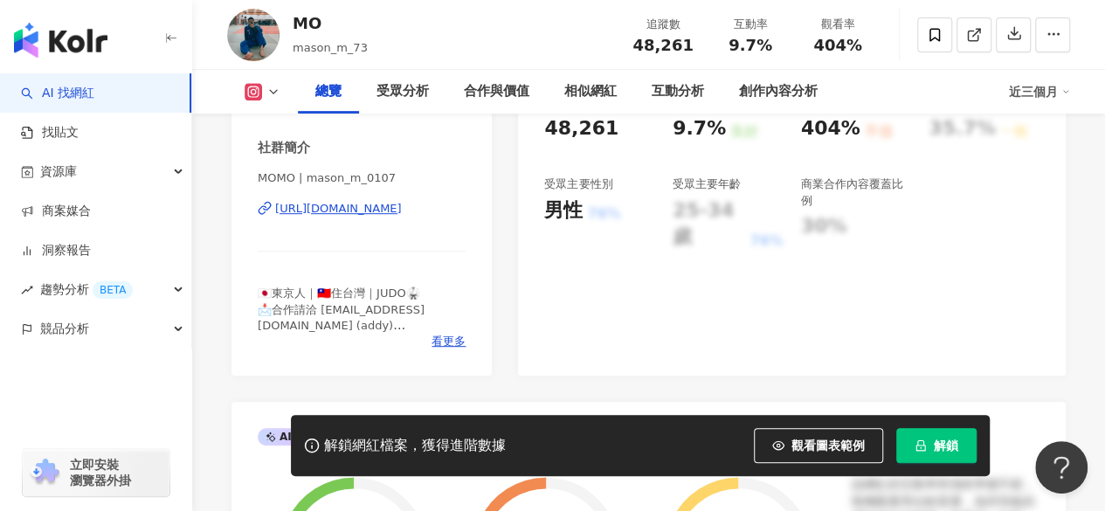
click at [355, 209] on div "https://www.instagram.com/mason_m_0107/" at bounding box center [338, 209] width 127 height 16
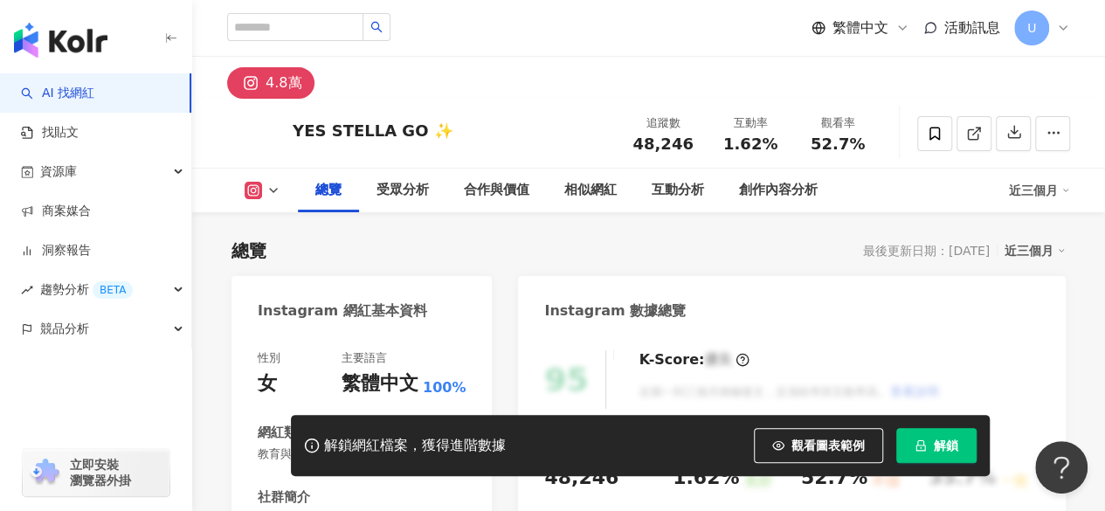
scroll to position [262, 0]
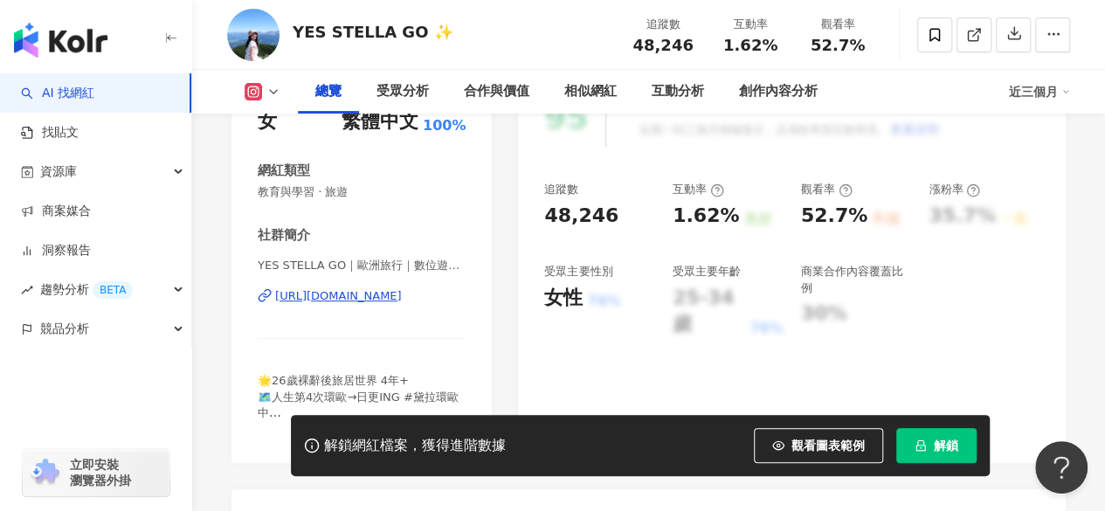
click at [402, 301] on div "https://www.instagram.com/yestellago/" at bounding box center [338, 296] width 127 height 16
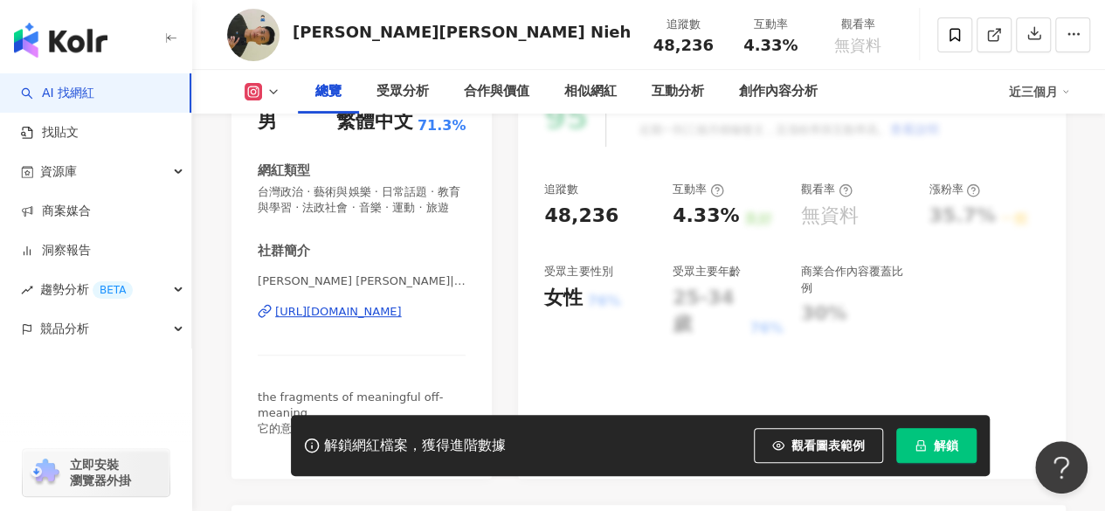
click at [357, 320] on div "https://www.instagram.com/aaronnieh/" at bounding box center [338, 312] width 127 height 16
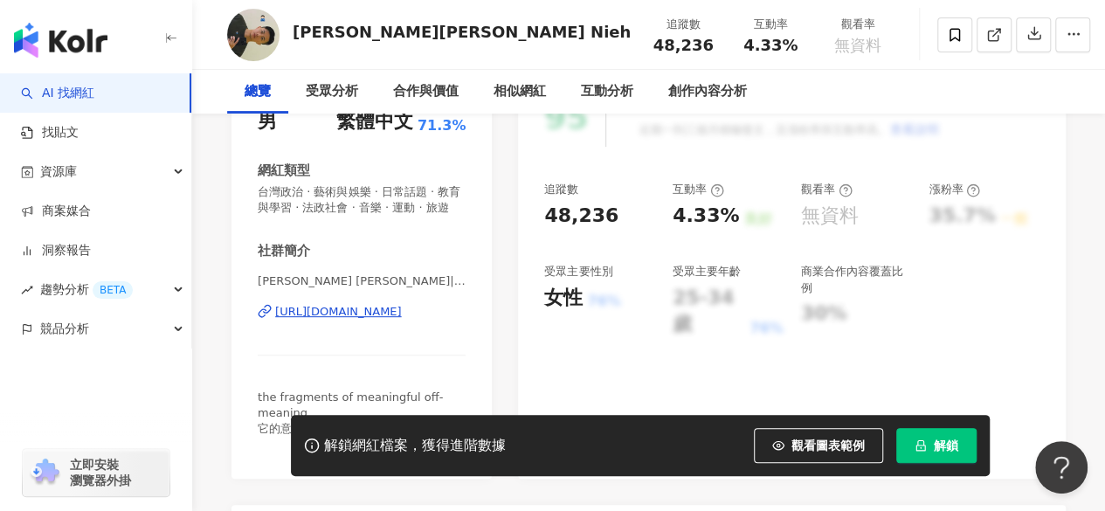
scroll to position [349, 0]
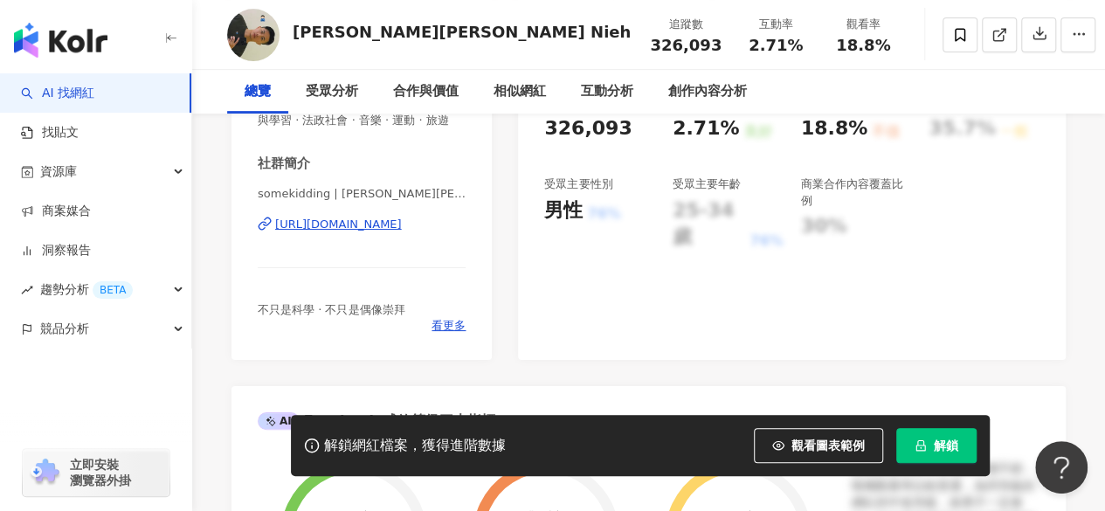
click at [355, 232] on div "https://www.facebook.com/114982431900107" at bounding box center [338, 225] width 127 height 16
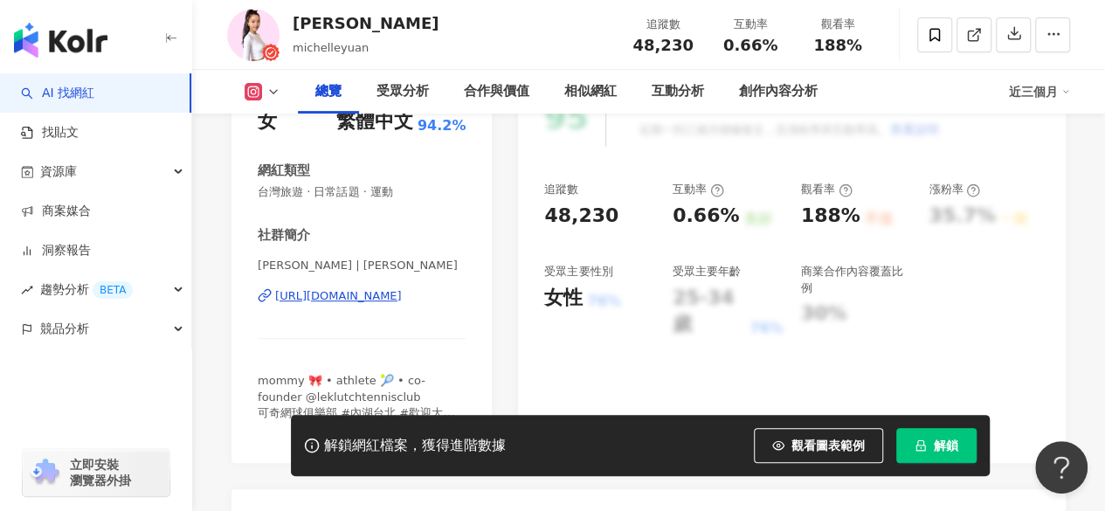
click at [392, 294] on div "https://www.instagram.com/michelleyuan/" at bounding box center [338, 296] width 127 height 16
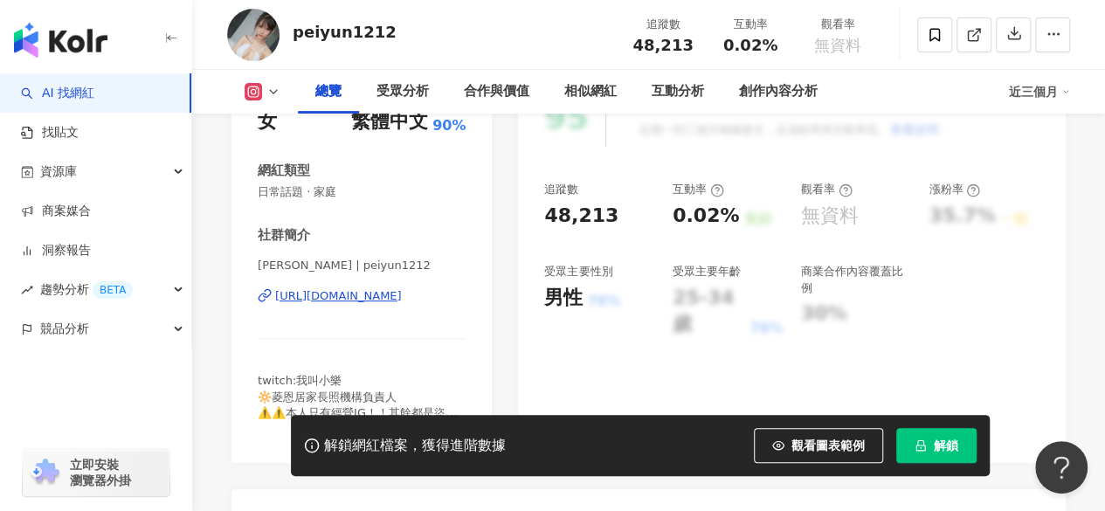
click at [380, 298] on div "[URL][DOMAIN_NAME]" at bounding box center [338, 296] width 127 height 16
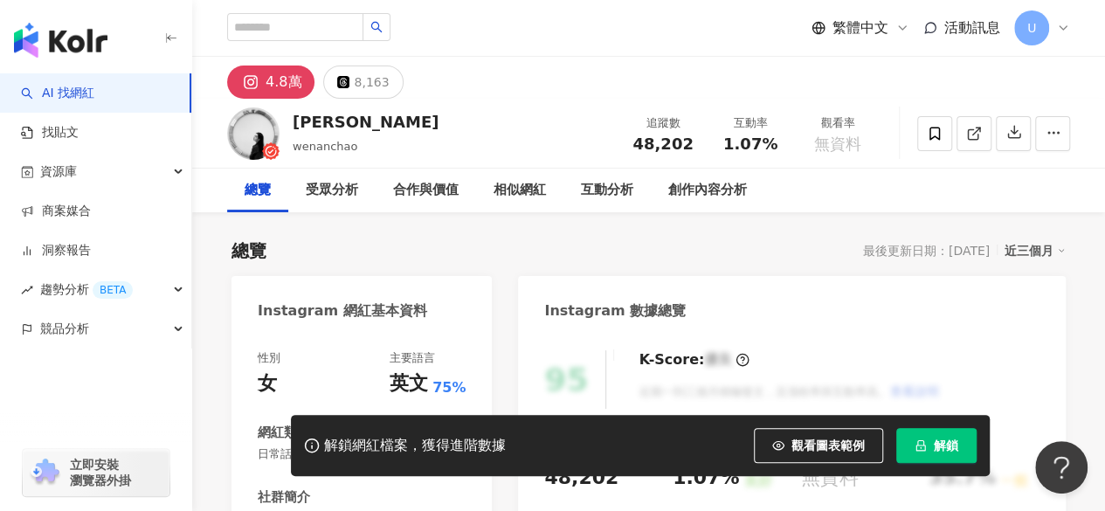
scroll to position [262, 0]
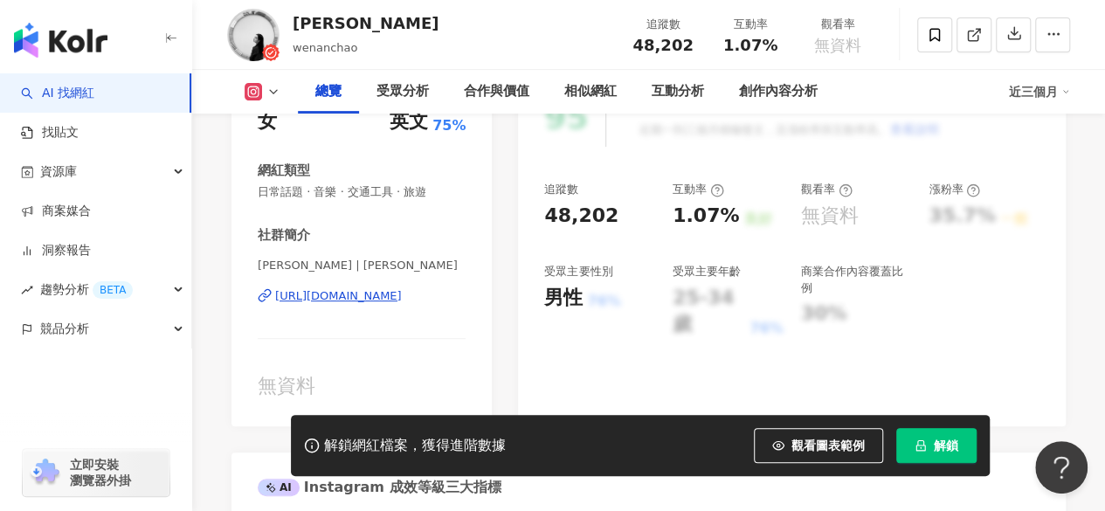
click at [342, 293] on div "https://www.instagram.com/wenanchao/" at bounding box center [338, 296] width 127 height 16
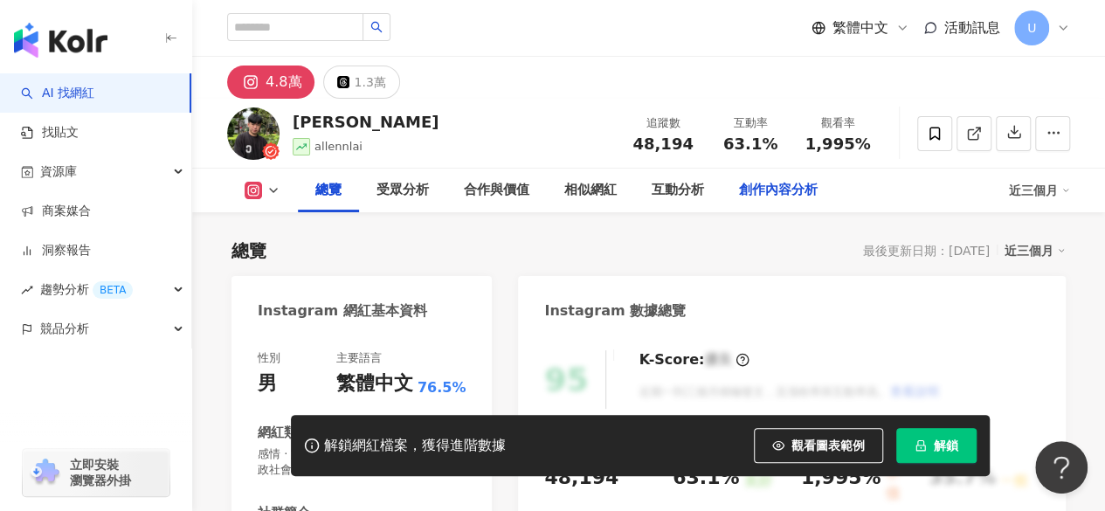
scroll to position [262, 0]
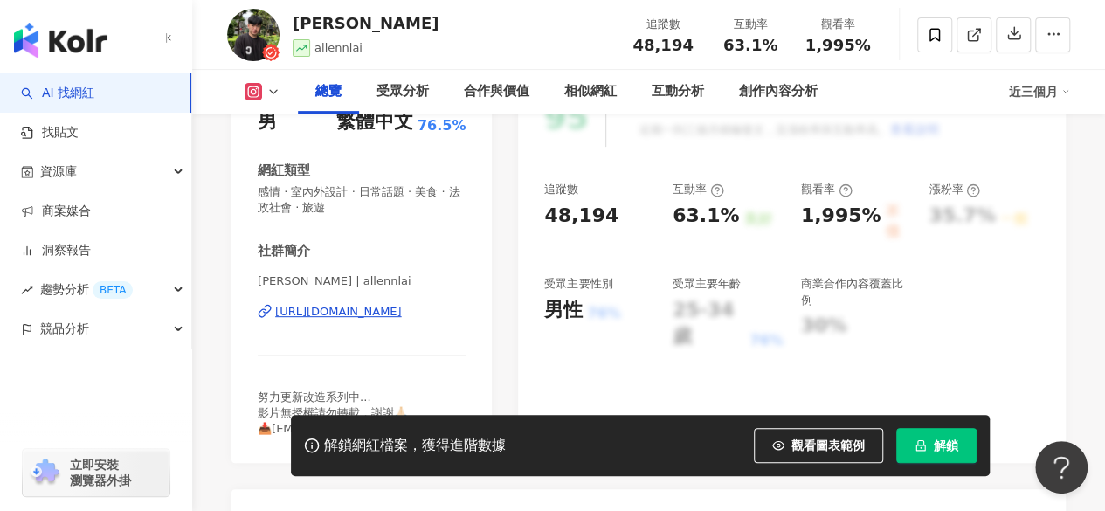
click at [344, 309] on div "https://www.instagram.com/allennlai/" at bounding box center [338, 312] width 127 height 16
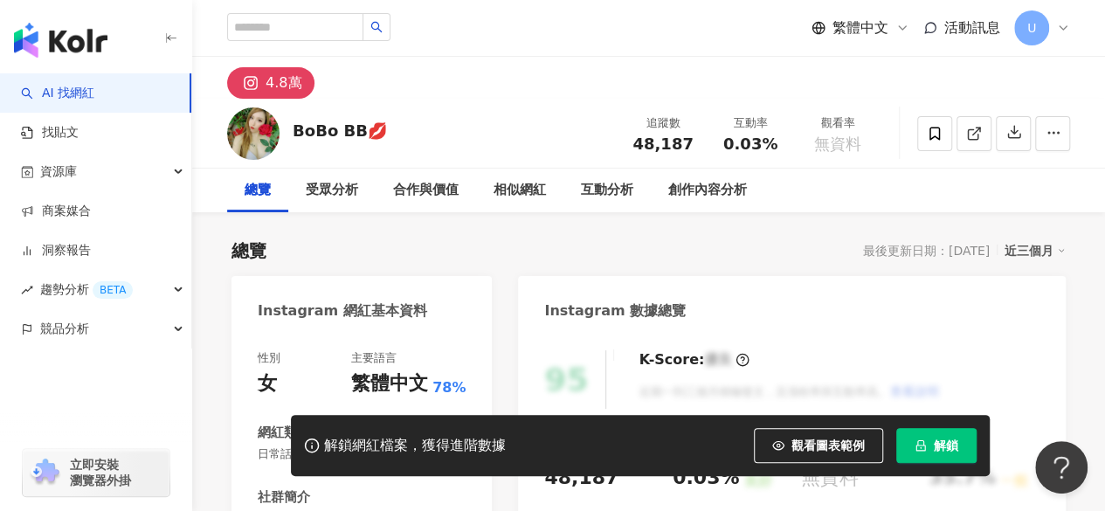
click at [584, 14] on div "繁體中文 活動訊息 U" at bounding box center [648, 28] width 843 height 56
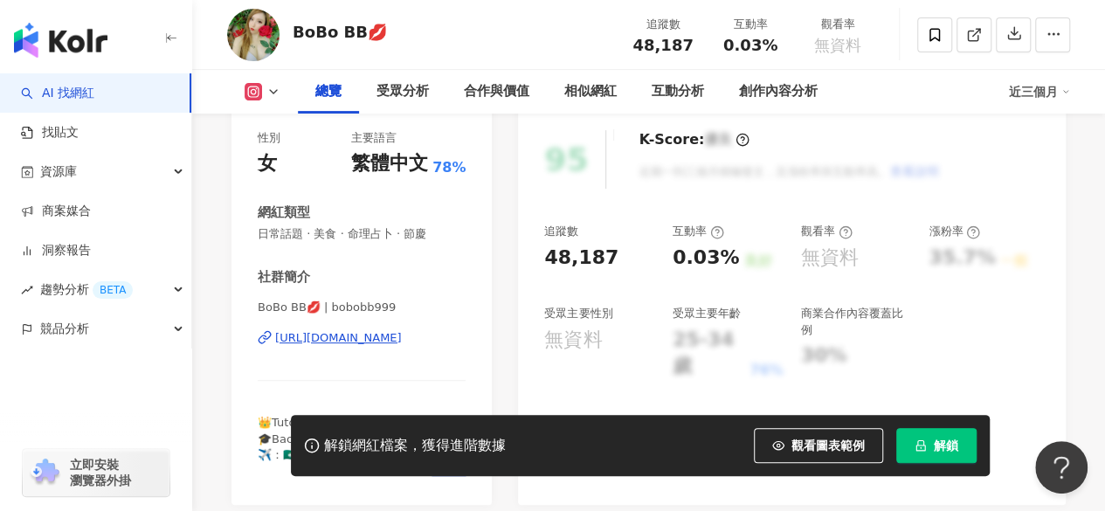
scroll to position [349, 0]
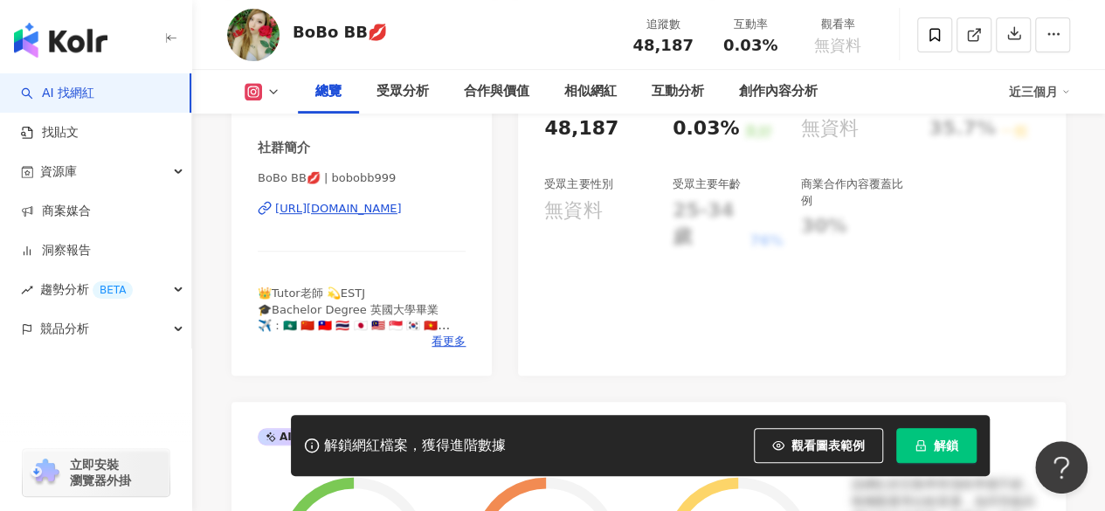
click at [353, 215] on div "https://www.instagram.com/bobobb999/" at bounding box center [338, 209] width 127 height 16
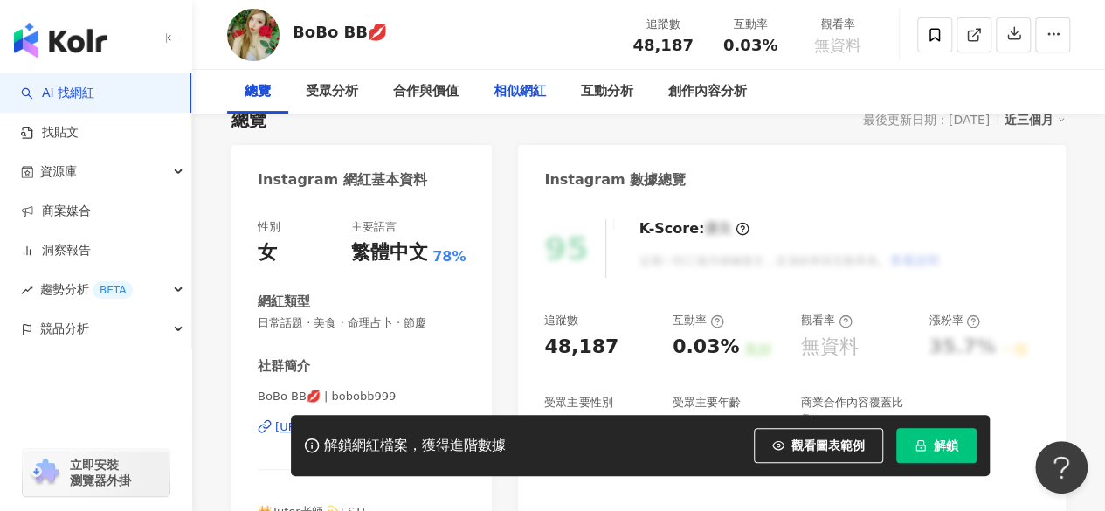
scroll to position [0, 0]
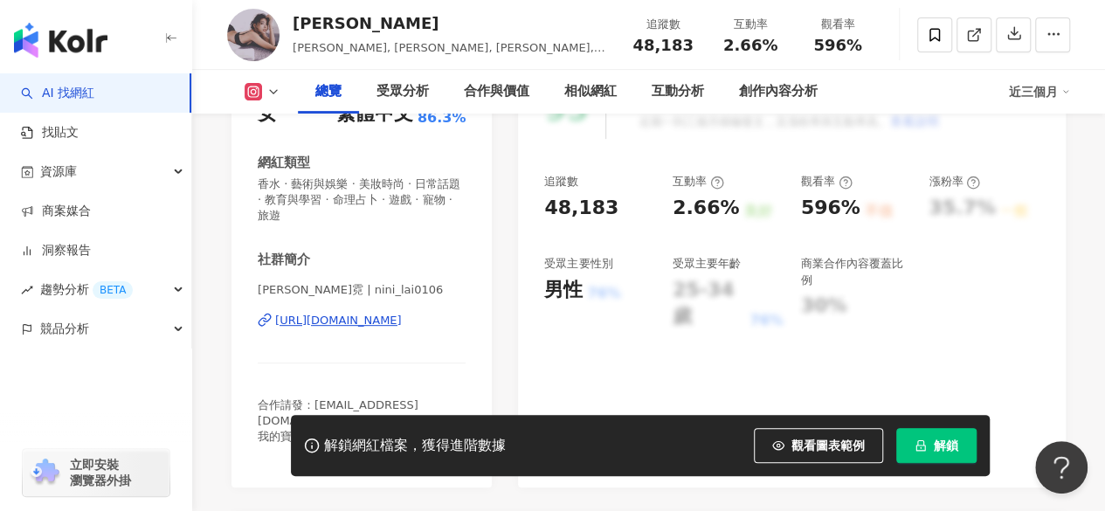
scroll to position [271, 0]
click at [346, 322] on div "https://www.instagram.com/nini_lai0106/" at bounding box center [338, 320] width 127 height 16
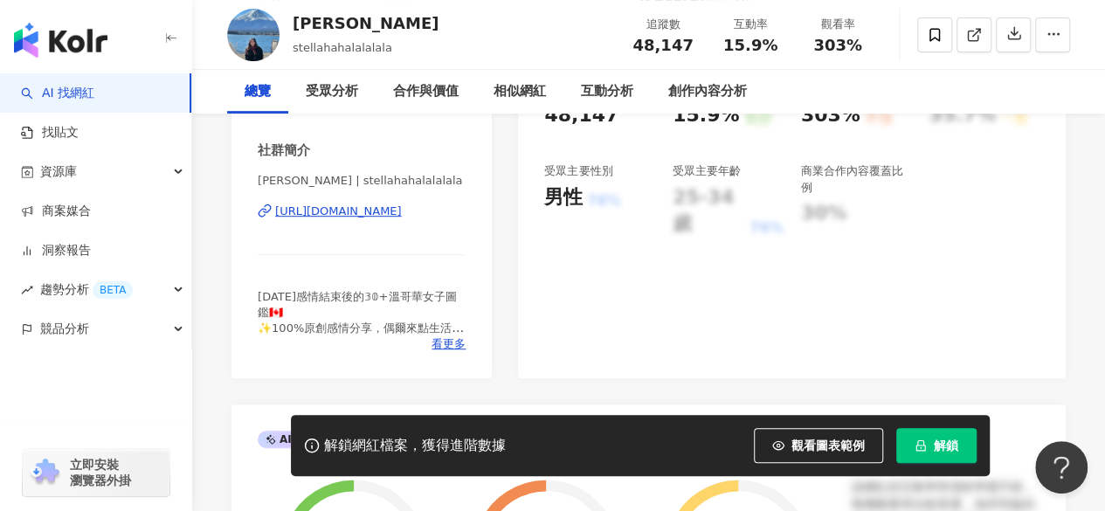
click at [341, 217] on div "https://www.instagram.com/stellahahalalalala/" at bounding box center [338, 212] width 127 height 16
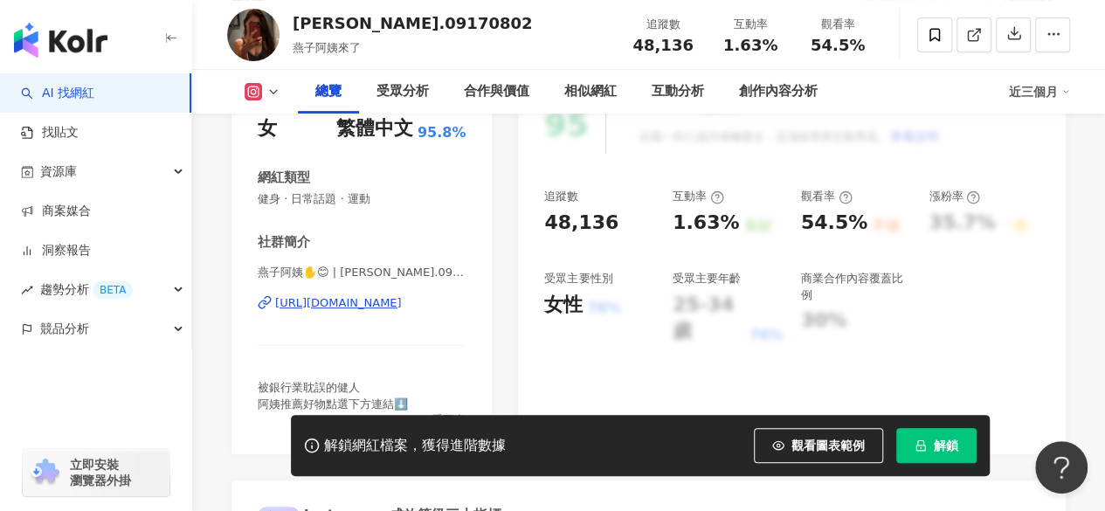
scroll to position [256, 0]
click at [393, 301] on div "https://www.instagram.com/natasha.09170802/" at bounding box center [338, 302] width 127 height 16
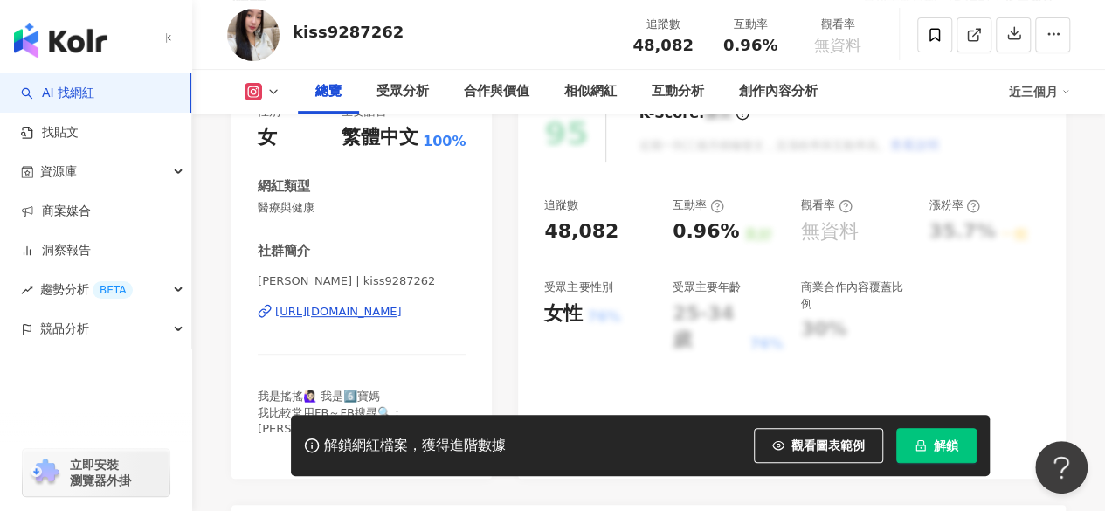
click at [391, 313] on div "[URL][DOMAIN_NAME]" at bounding box center [338, 312] width 127 height 16
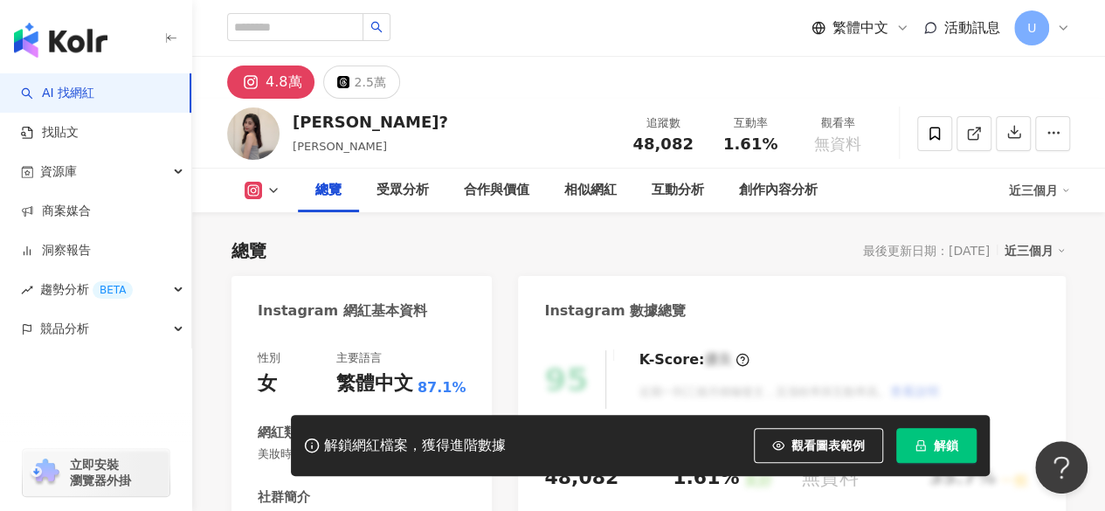
scroll to position [260, 0]
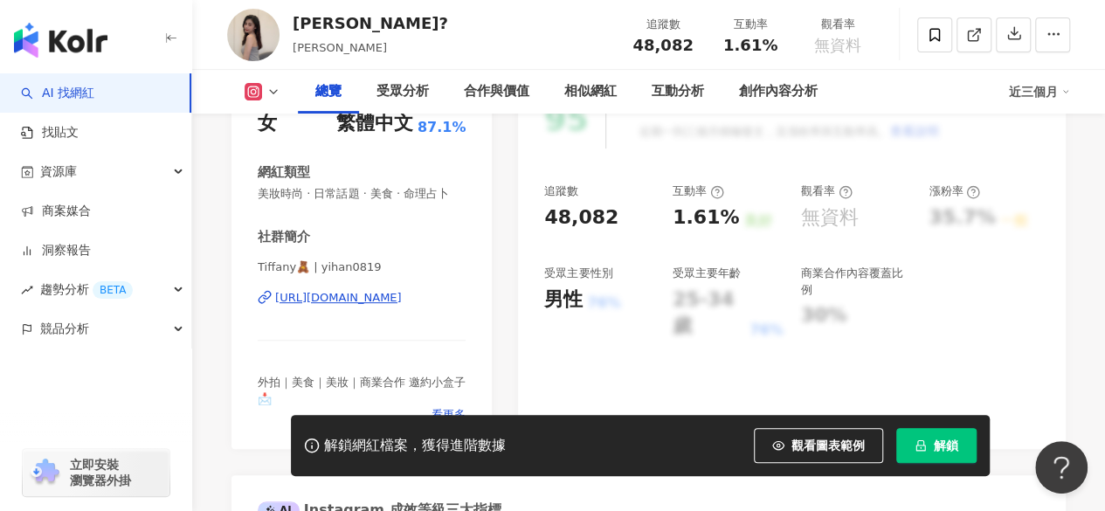
click at [369, 306] on div "https://www.instagram.com/yihan0819/" at bounding box center [338, 298] width 127 height 16
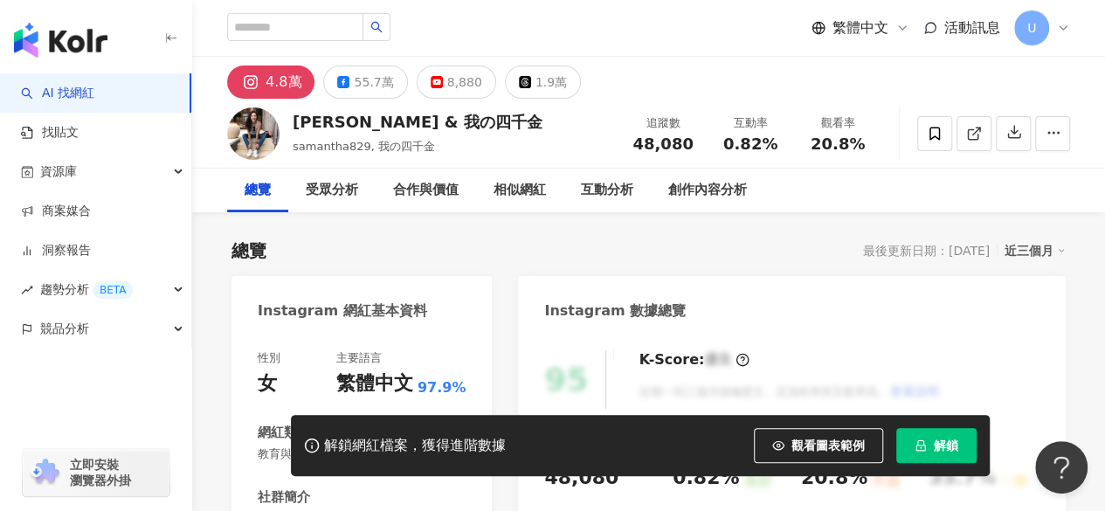
scroll to position [179, 0]
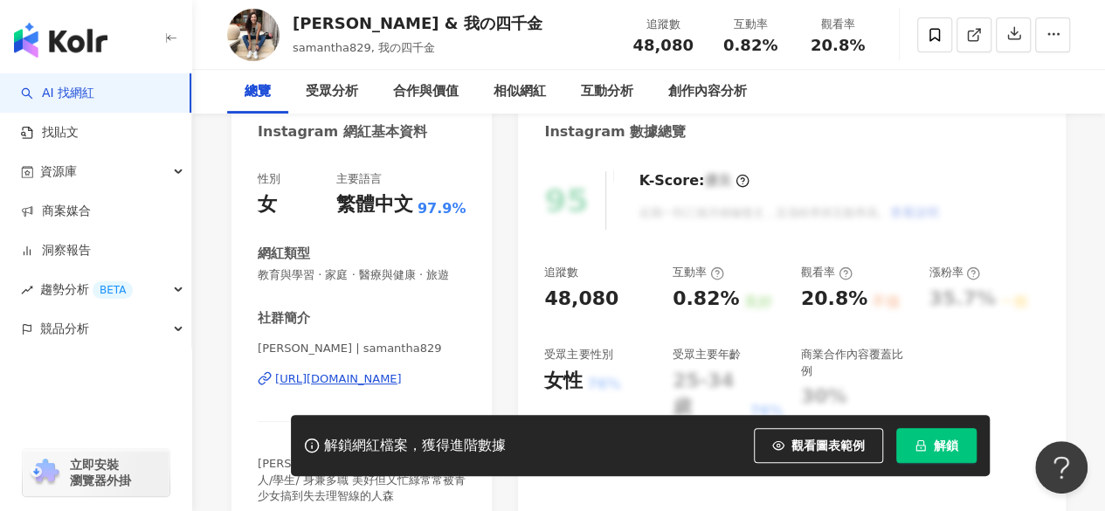
click at [381, 341] on div "[PERSON_NAME] | samantha829 [URL][DOMAIN_NAME]" at bounding box center [362, 392] width 208 height 102
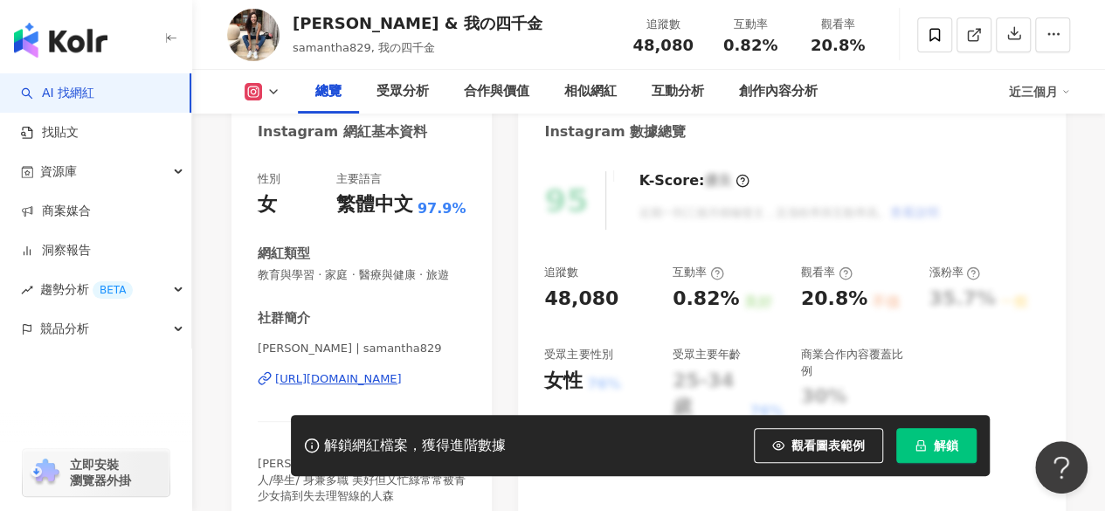
click at [393, 371] on div "https://www.instagram.com/samantha829/" at bounding box center [338, 379] width 127 height 16
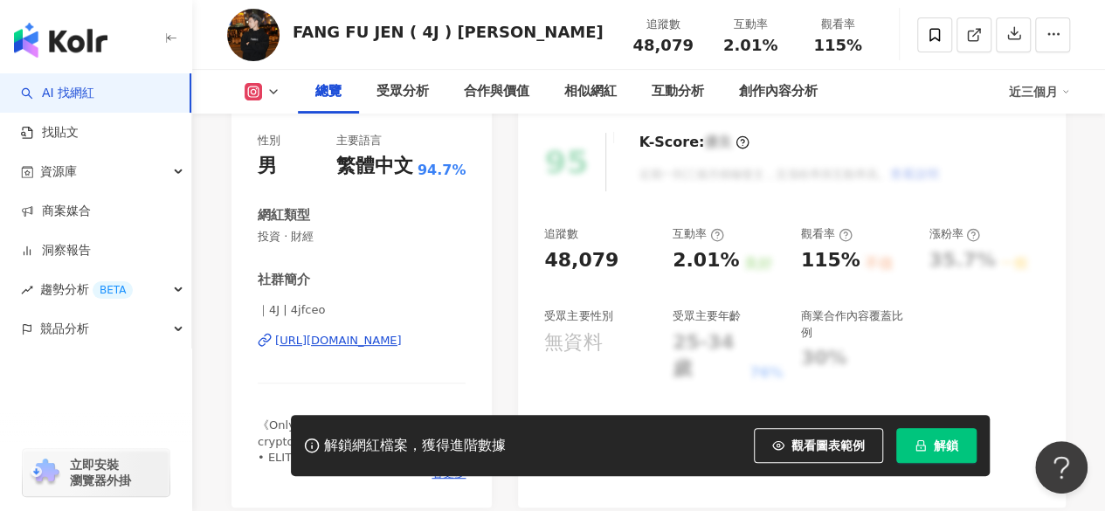
scroll to position [262, 0]
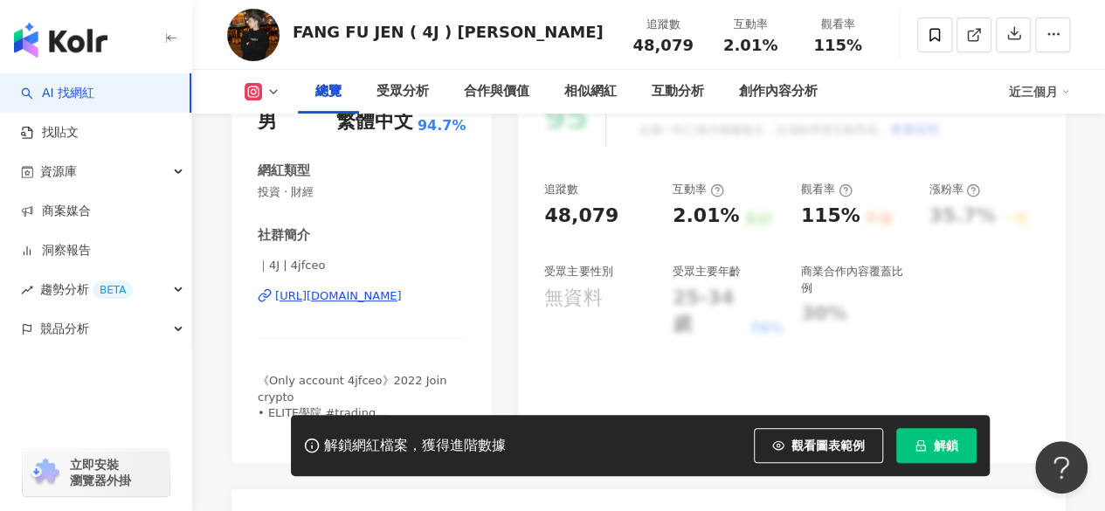
click at [318, 291] on div "https://www.instagram.com/4jfceo/" at bounding box center [338, 296] width 127 height 16
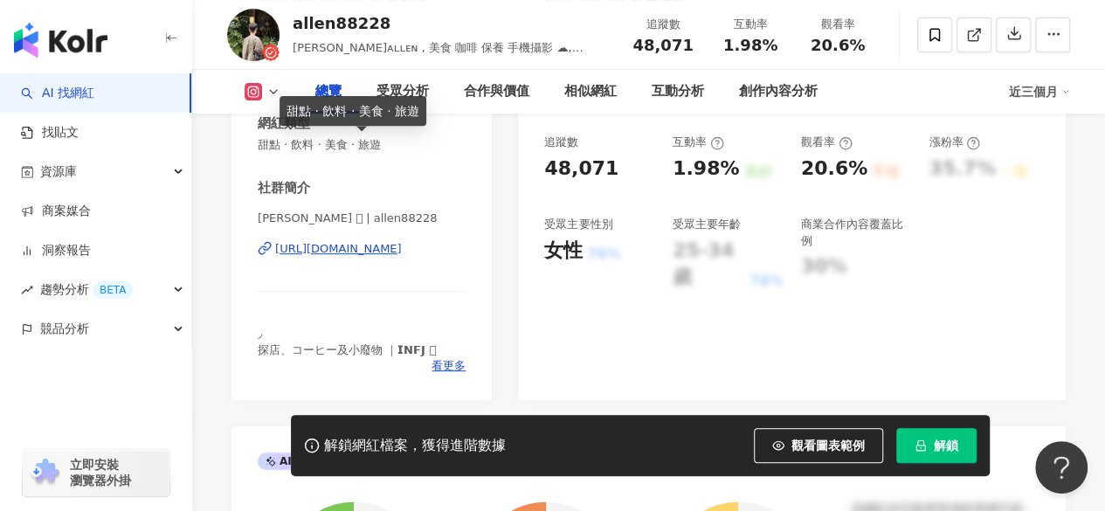
scroll to position [349, 0]
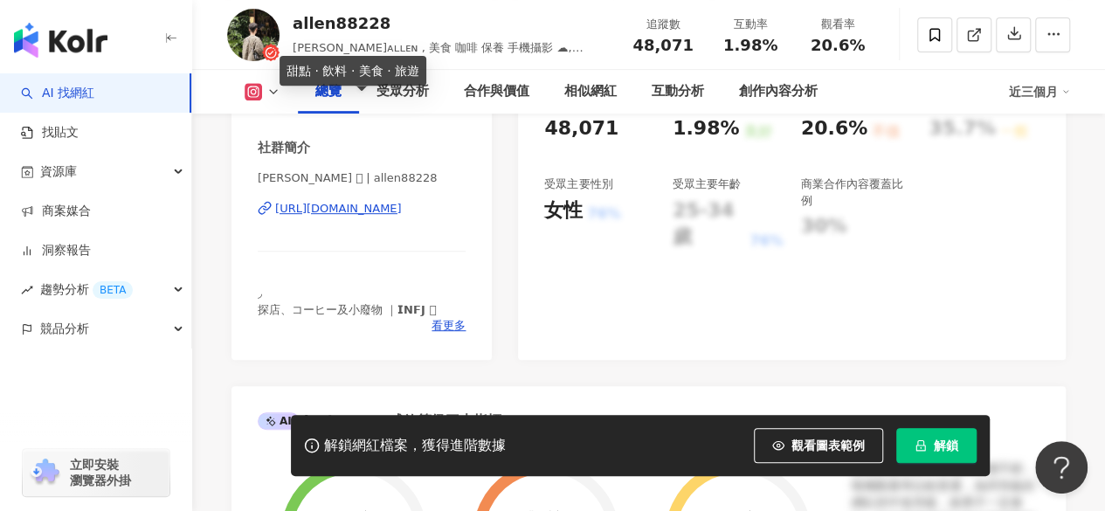
click at [365, 211] on div "[URL][DOMAIN_NAME]" at bounding box center [338, 209] width 127 height 16
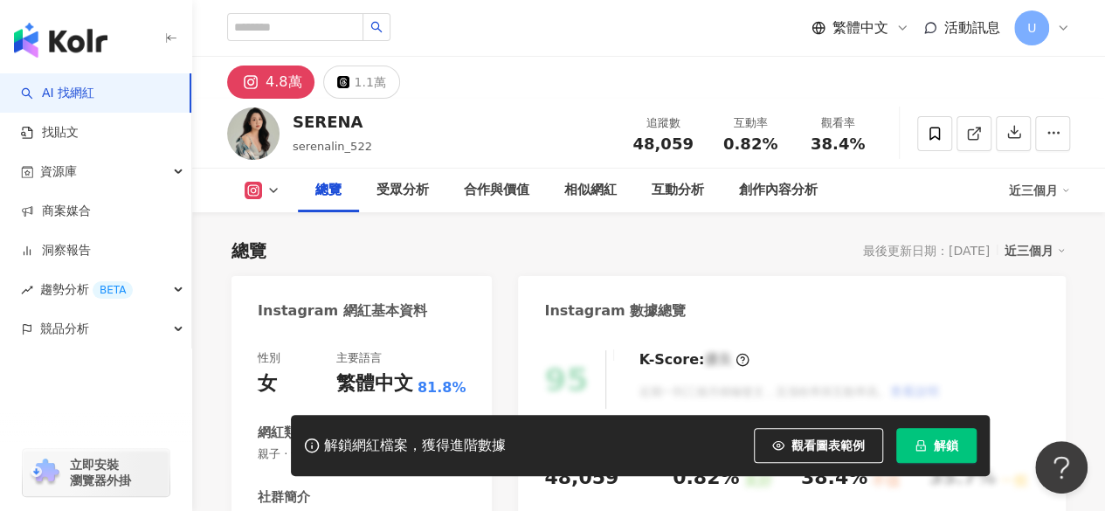
scroll to position [262, 0]
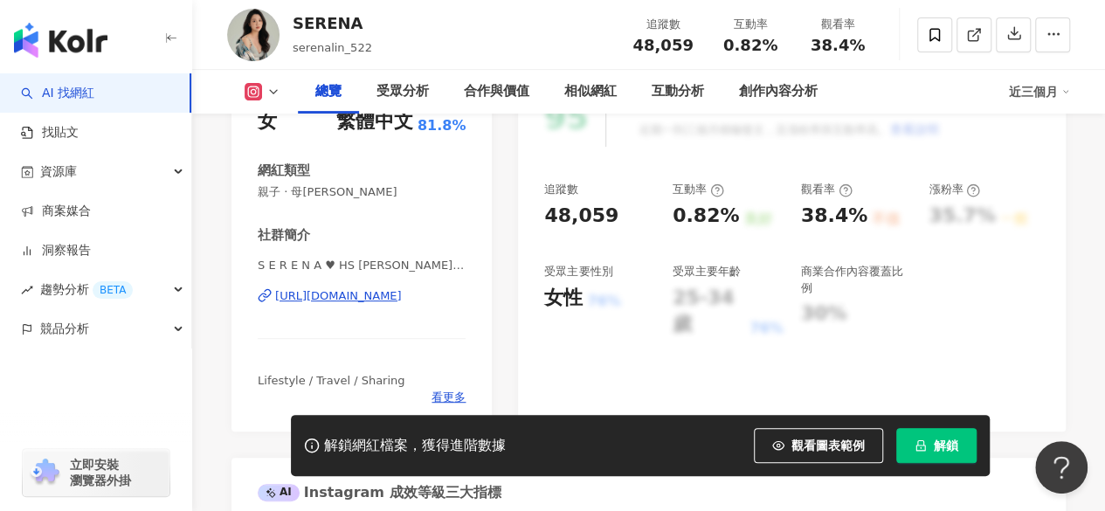
click at [386, 296] on div "https://www.instagram.com/serenalin_522/" at bounding box center [338, 296] width 127 height 16
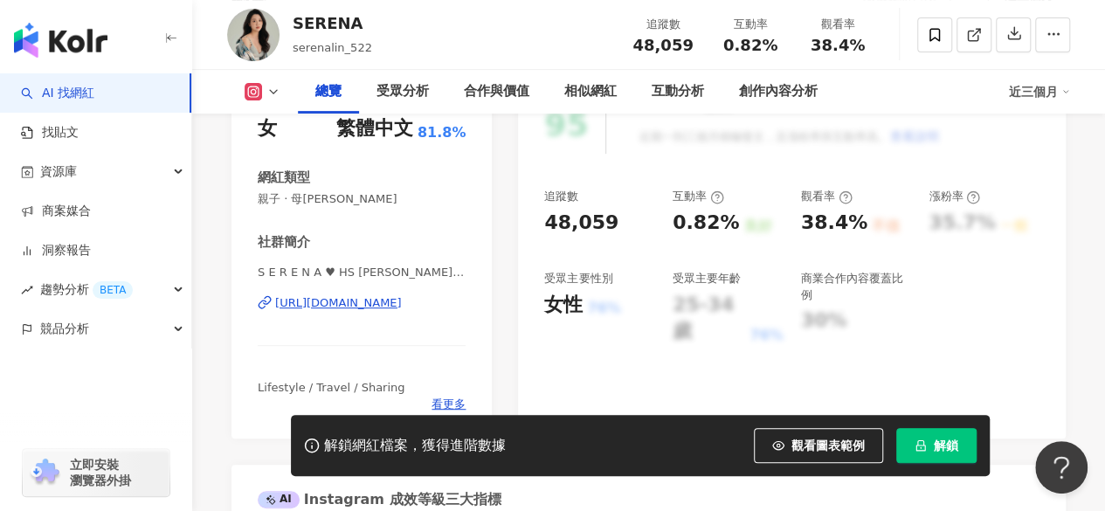
scroll to position [0, 0]
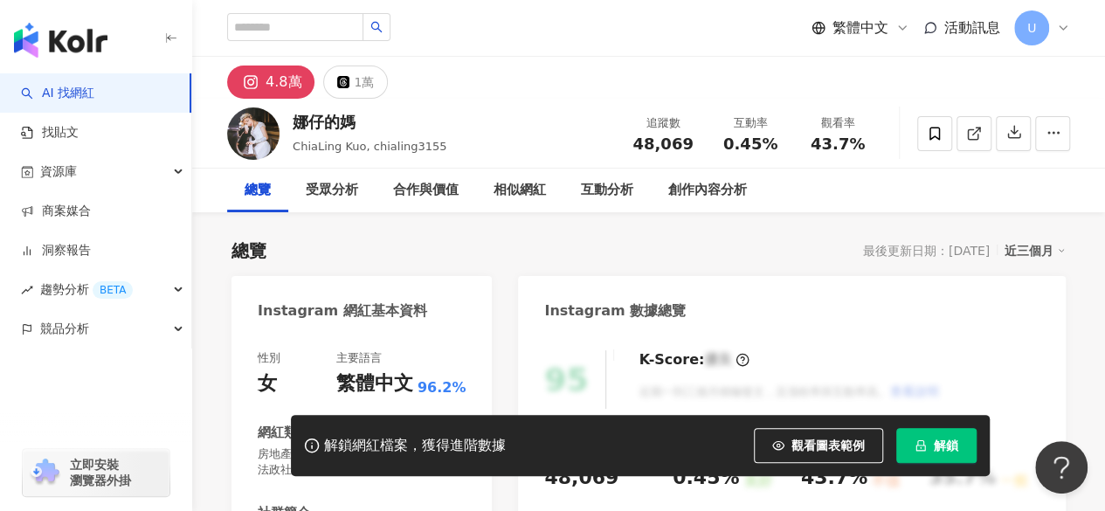
scroll to position [262, 0]
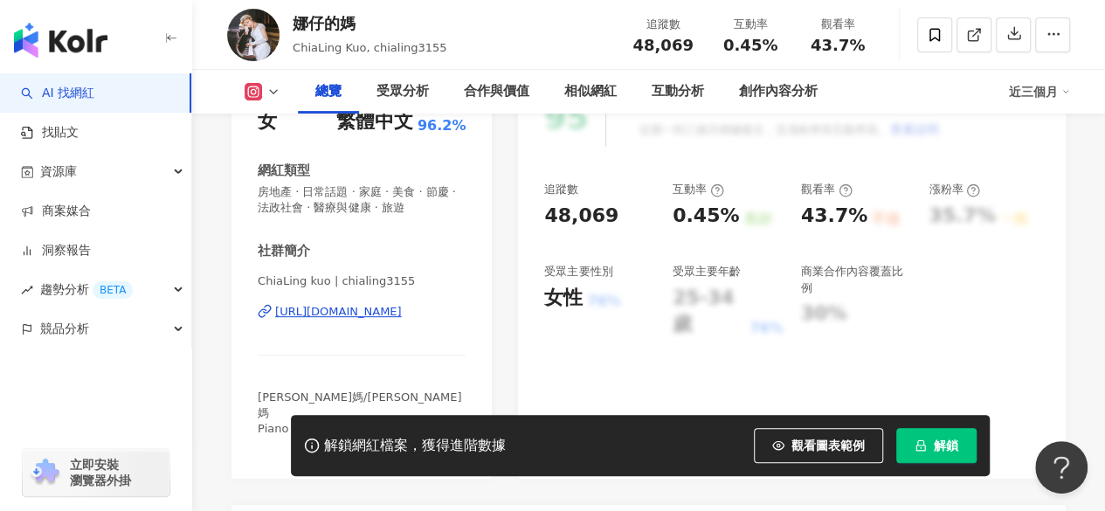
click at [368, 314] on div "https://www.instagram.com/chialing3155/" at bounding box center [338, 312] width 127 height 16
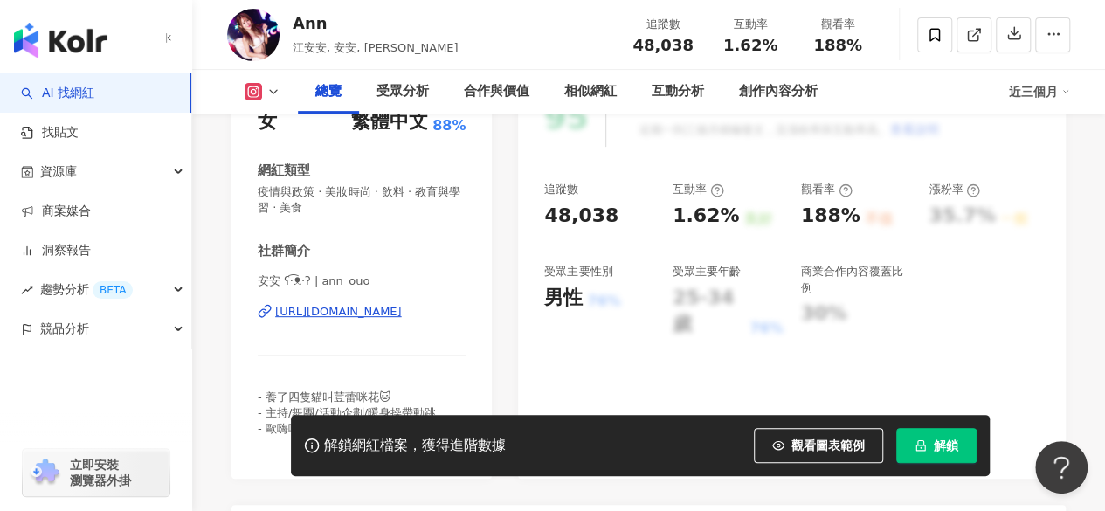
click at [360, 310] on div "https://www.instagram.com/ann_ouo/" at bounding box center [338, 312] width 127 height 16
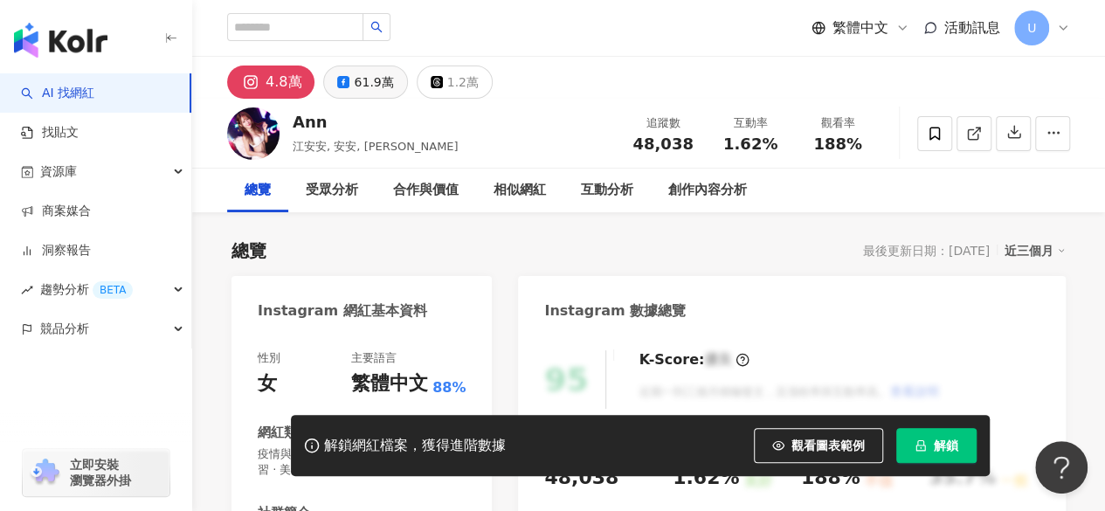
click at [342, 85] on icon at bounding box center [343, 82] width 12 height 12
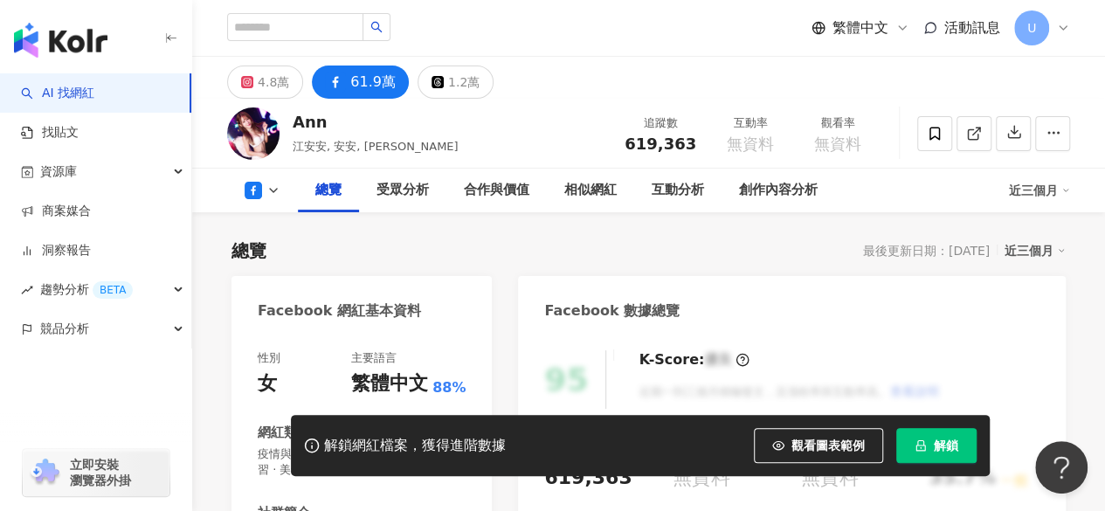
scroll to position [262, 0]
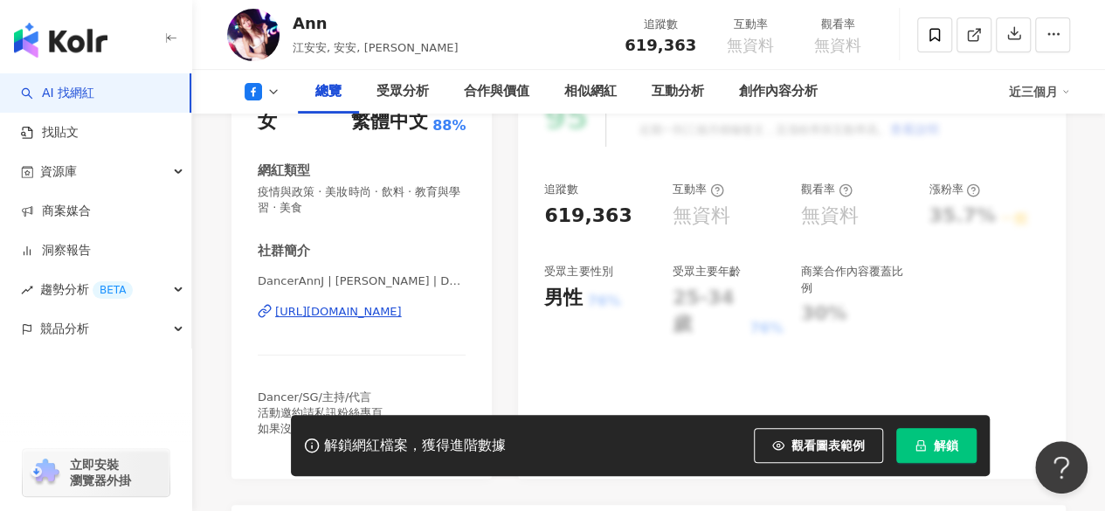
click at [380, 310] on div "https://www.facebook.com/900540463311265" at bounding box center [338, 312] width 127 height 16
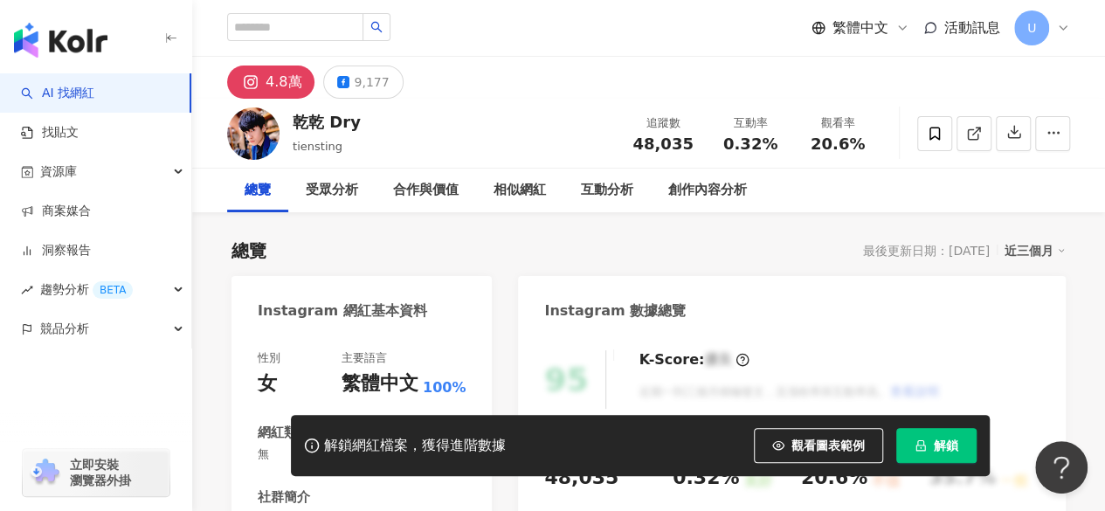
drag, startPoint x: 554, startPoint y: 93, endPoint x: 467, endPoint y: 247, distance: 177.6
click at [554, 93] on div "4.8萬 9,177" at bounding box center [648, 78] width 913 height 42
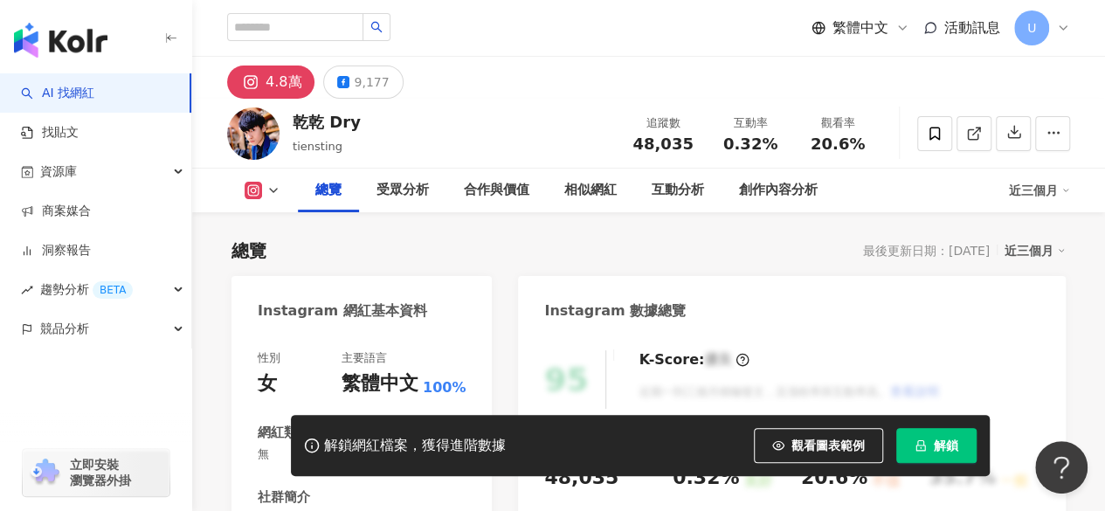
scroll to position [262, 0]
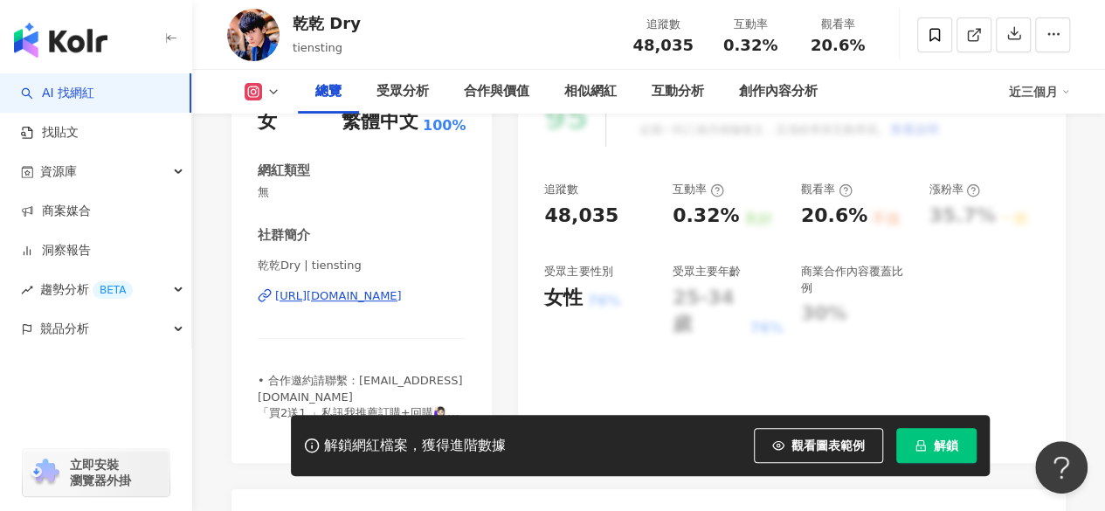
click at [384, 296] on div "[URL][DOMAIN_NAME]" at bounding box center [338, 296] width 127 height 16
